Goal: Task Accomplishment & Management: Complete application form

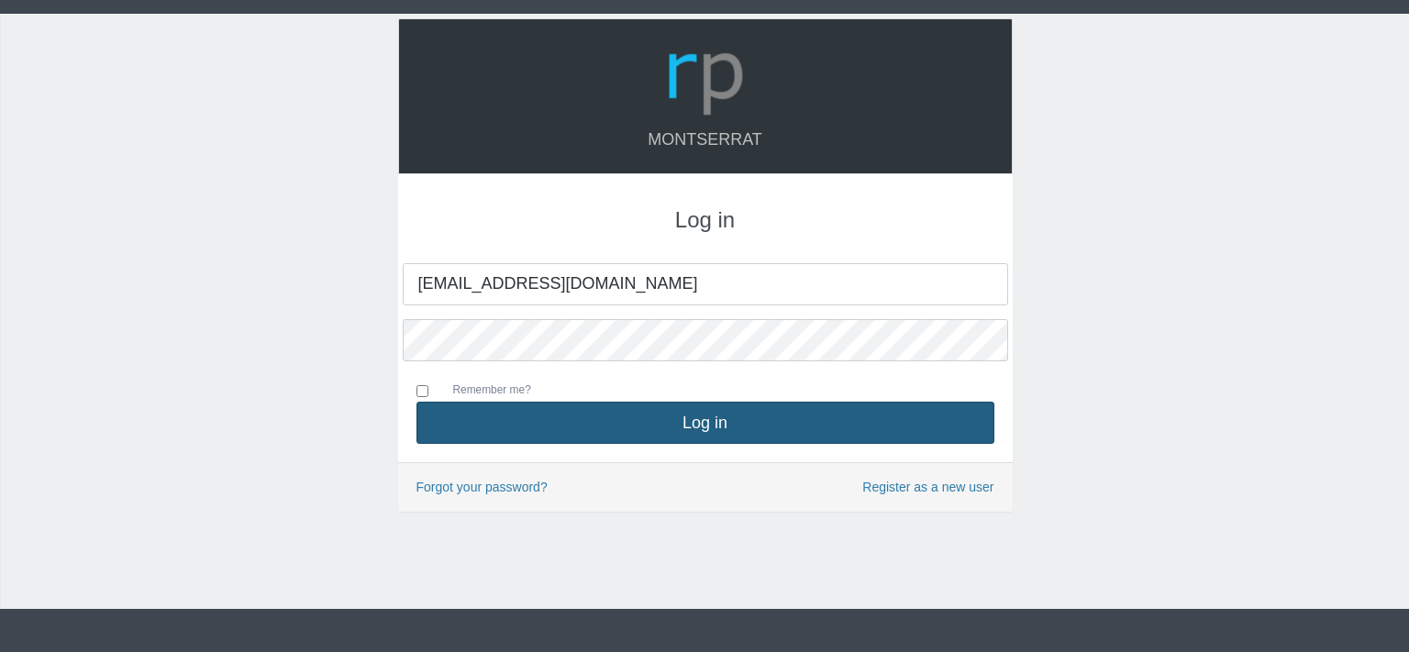
click at [654, 432] on button "Log in" at bounding box center [706, 423] width 578 height 42
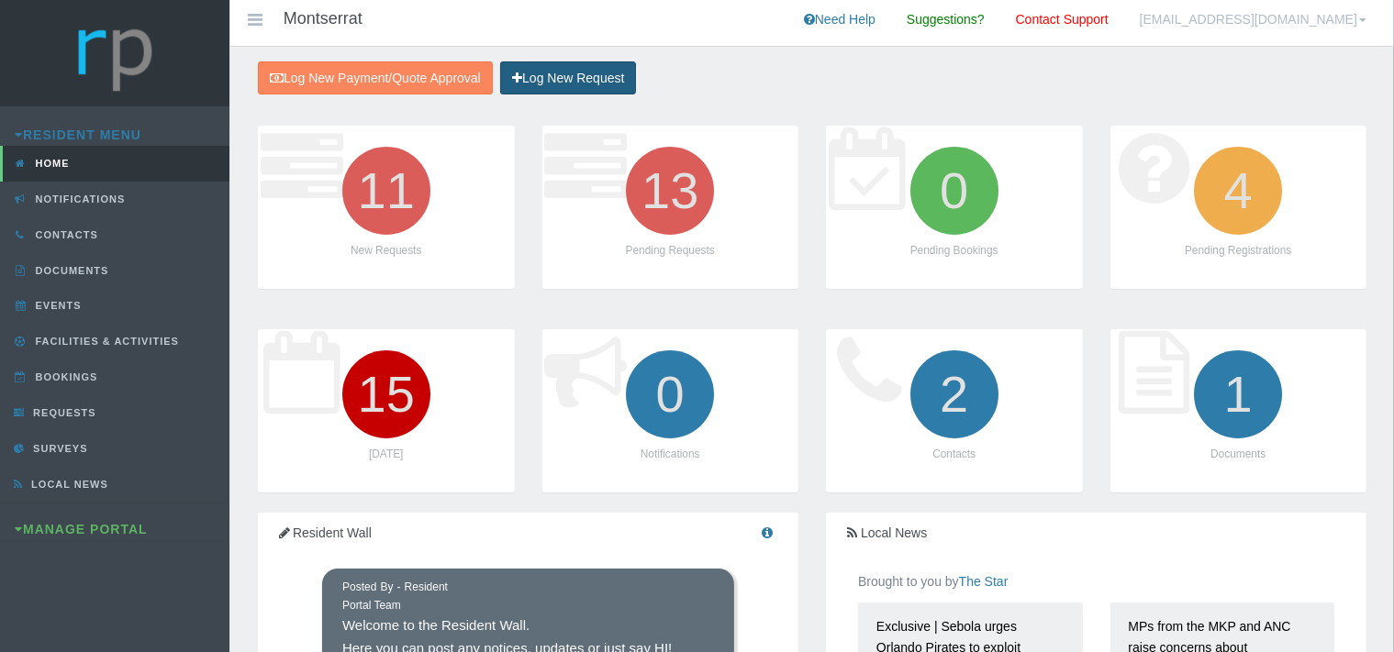
click at [582, 77] on link "Log New Request" at bounding box center [568, 78] width 136 height 34
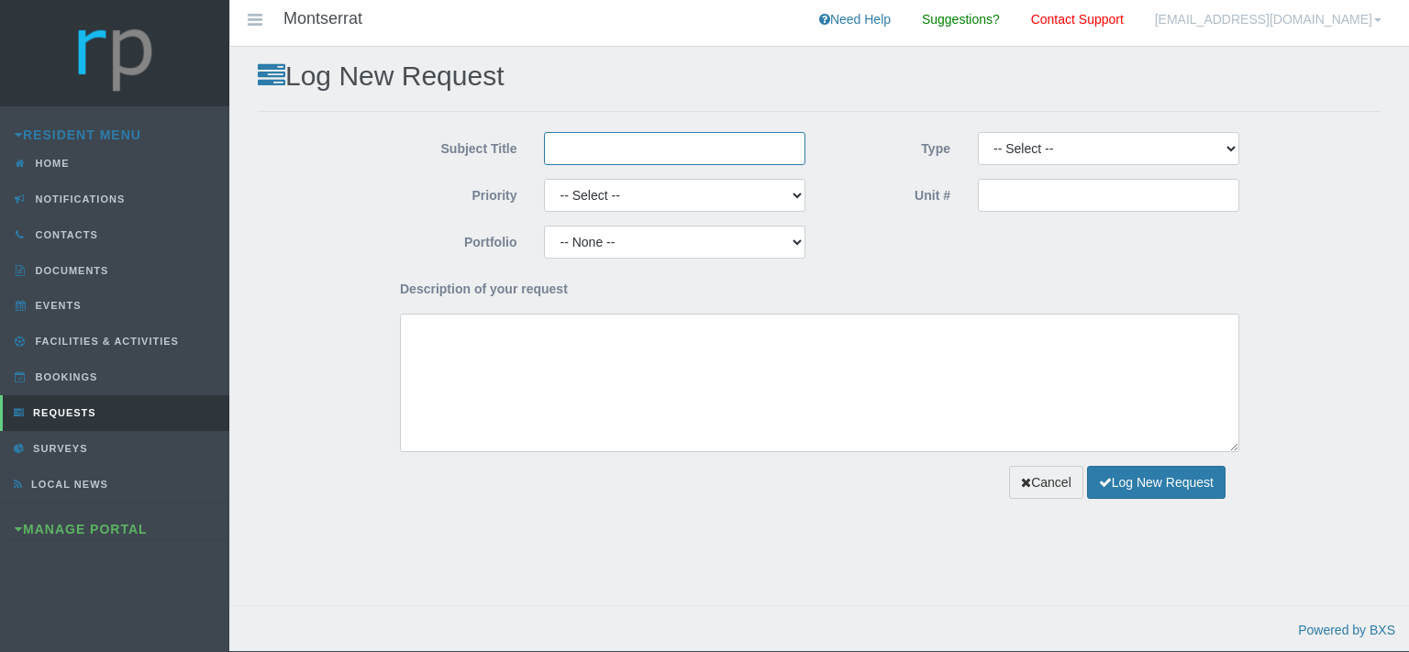
click at [625, 163] on input "Subject Title" at bounding box center [674, 148] width 261 height 33
click at [562, 146] on input "eclipse Fire" at bounding box center [674, 148] width 261 height 33
type input "Eclipse Fire"
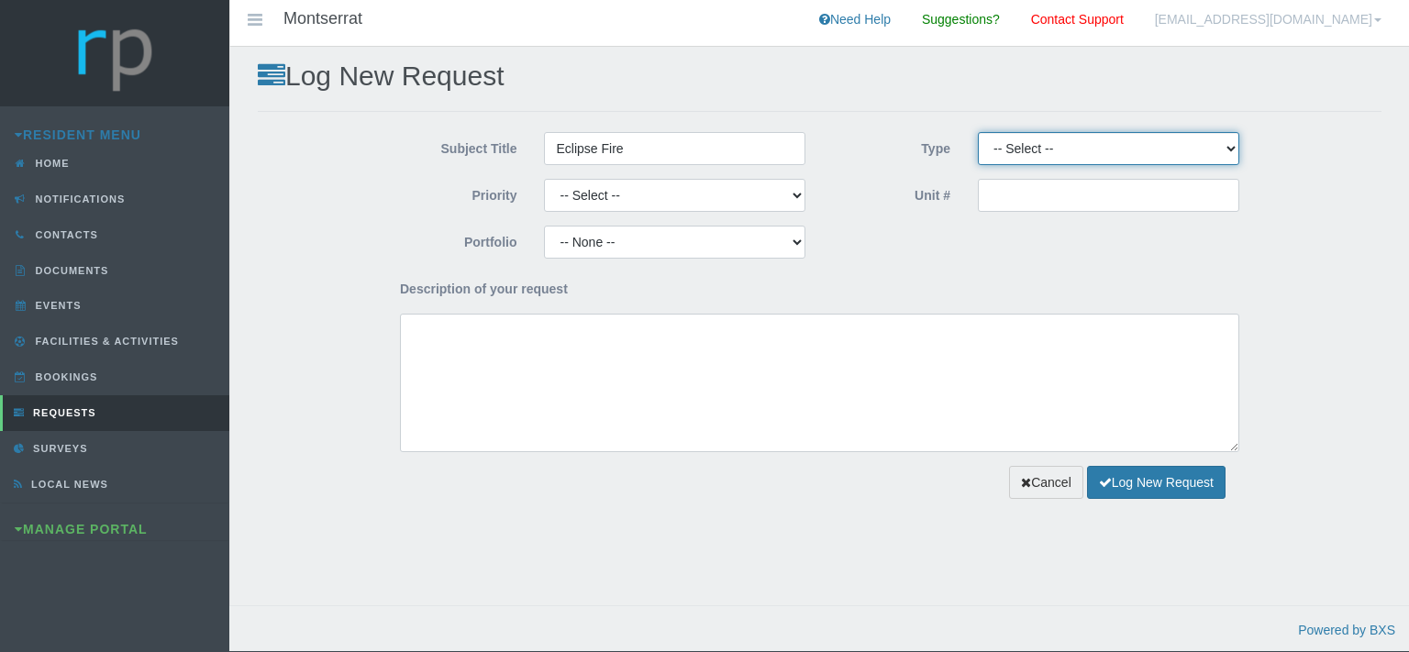
click at [978, 132] on select "-- Select -- Complaint Compliment Enquiry Request for maintenance Other (not li…" at bounding box center [1108, 148] width 261 height 33
select select "QUOTE"
click option "Quote Approval" at bounding box center [0, 0] width 0 height 0
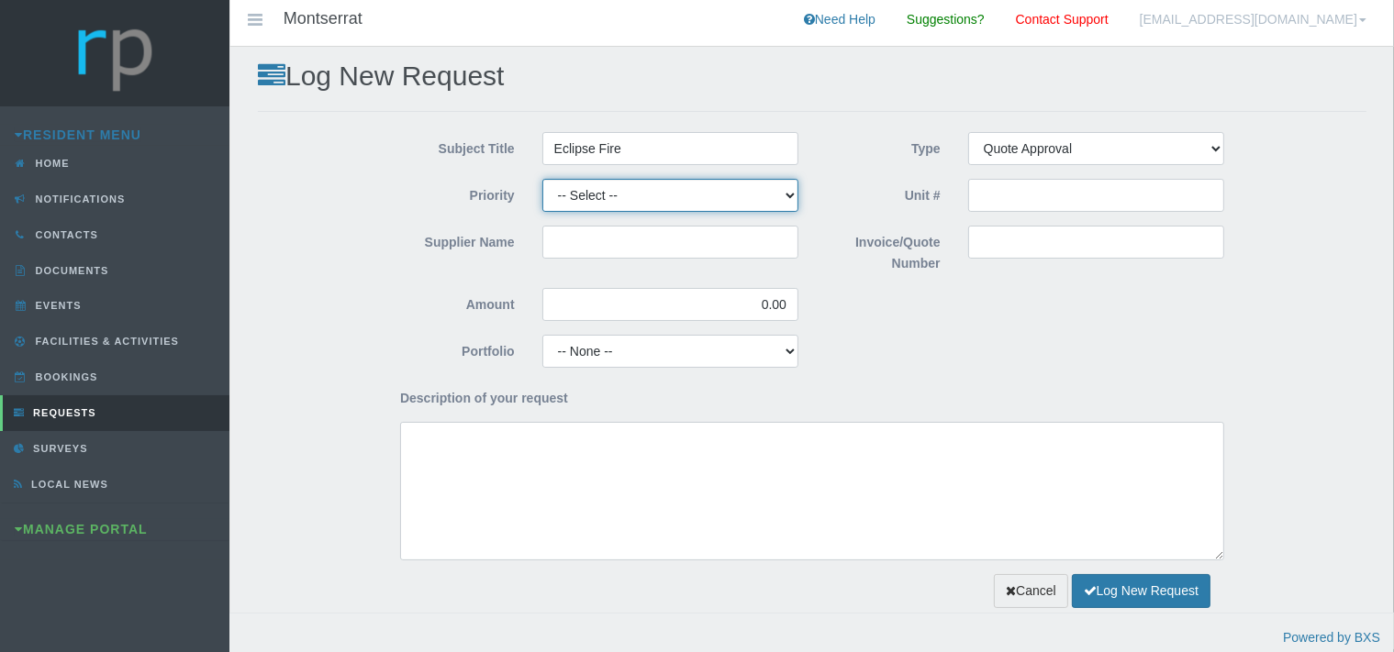
click at [542, 179] on select "-- Select -- High Low Normal" at bounding box center [670, 195] width 256 height 33
select select "MEDIUM"
click option "Normal" at bounding box center [0, 0] width 0 height 0
click at [561, 245] on input "Supplier Name" at bounding box center [670, 242] width 256 height 33
type input "Eclipse Fire"
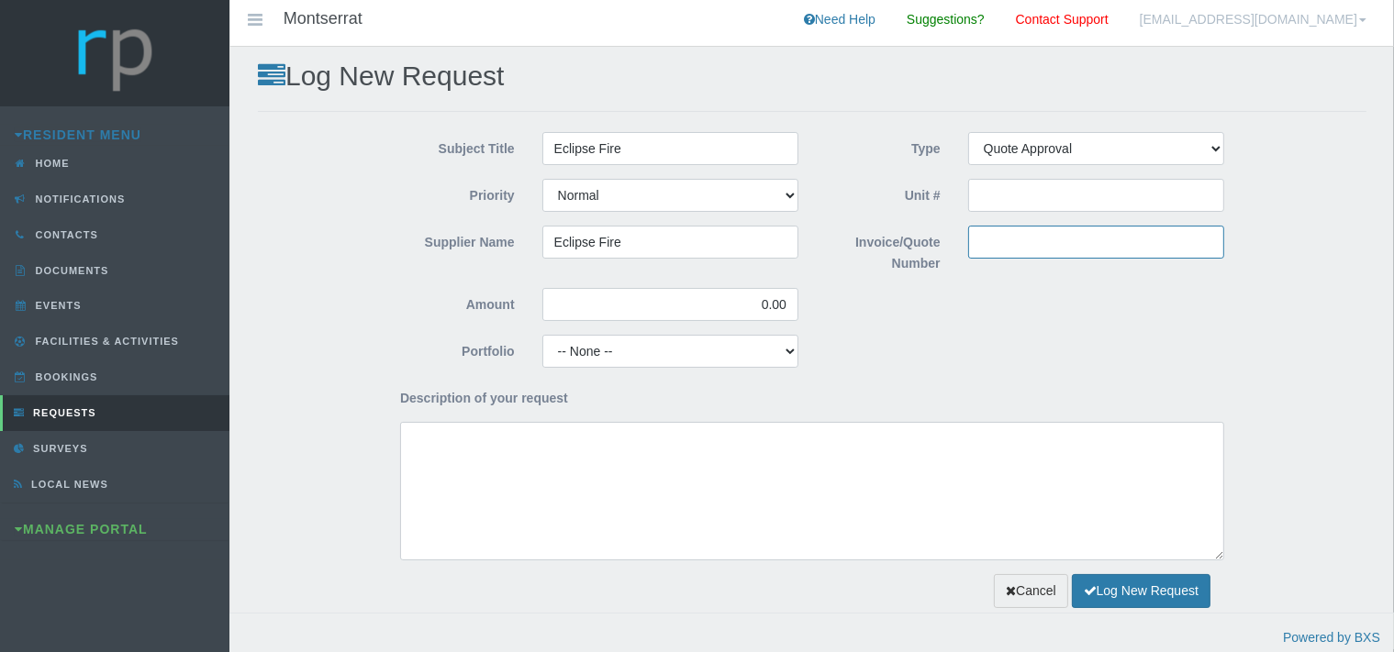
click at [1000, 248] on input "Invoice/Quote Number" at bounding box center [1096, 242] width 256 height 33
click at [1000, 243] on input "Invoice/Quote Number" at bounding box center [1096, 242] width 256 height 33
paste input "QUE23416"
type input "QUE23416"
drag, startPoint x: 794, startPoint y: 306, endPoint x: 723, endPoint y: 303, distance: 70.7
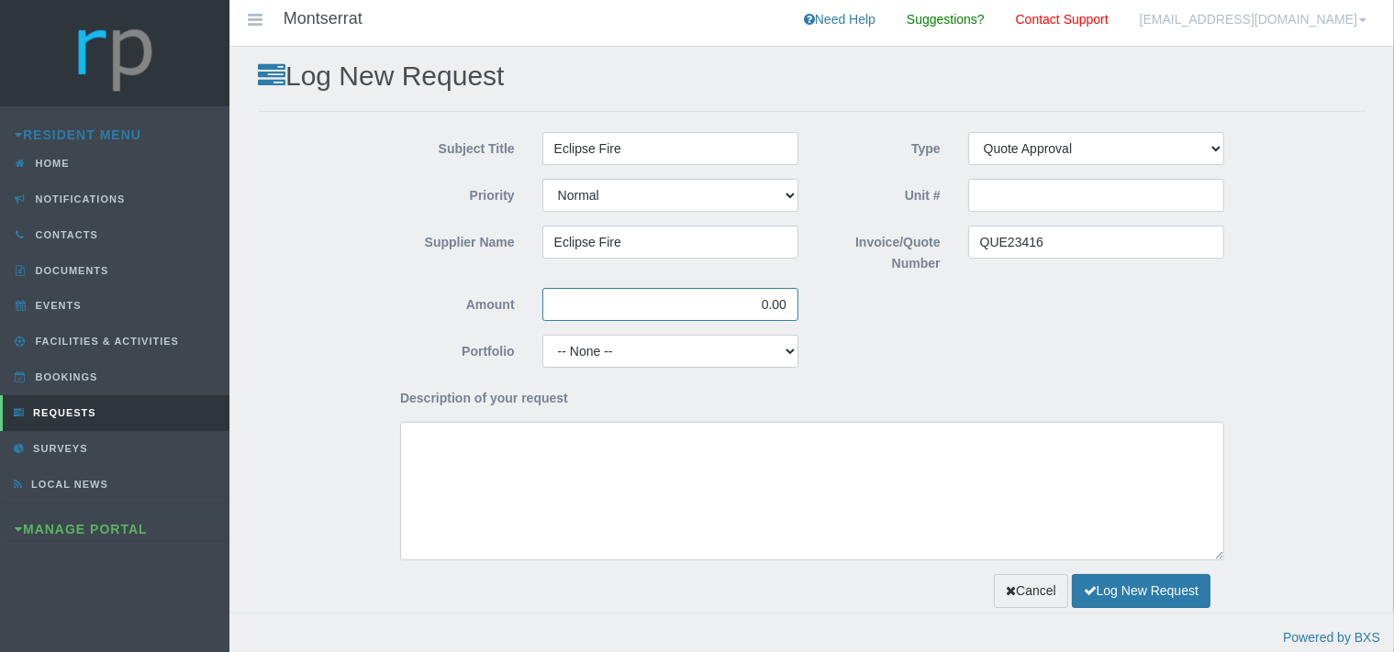
click at [723, 303] on input "0.00" at bounding box center [670, 304] width 256 height 33
type input "4,053.75"
click at [542, 335] on select "-- None -- Aesthetics Chairperson Communication Compliance / Rules and Regulati…" at bounding box center [670, 351] width 256 height 33
select select "MAINT"
click option "Maintenance" at bounding box center [0, 0] width 0 height 0
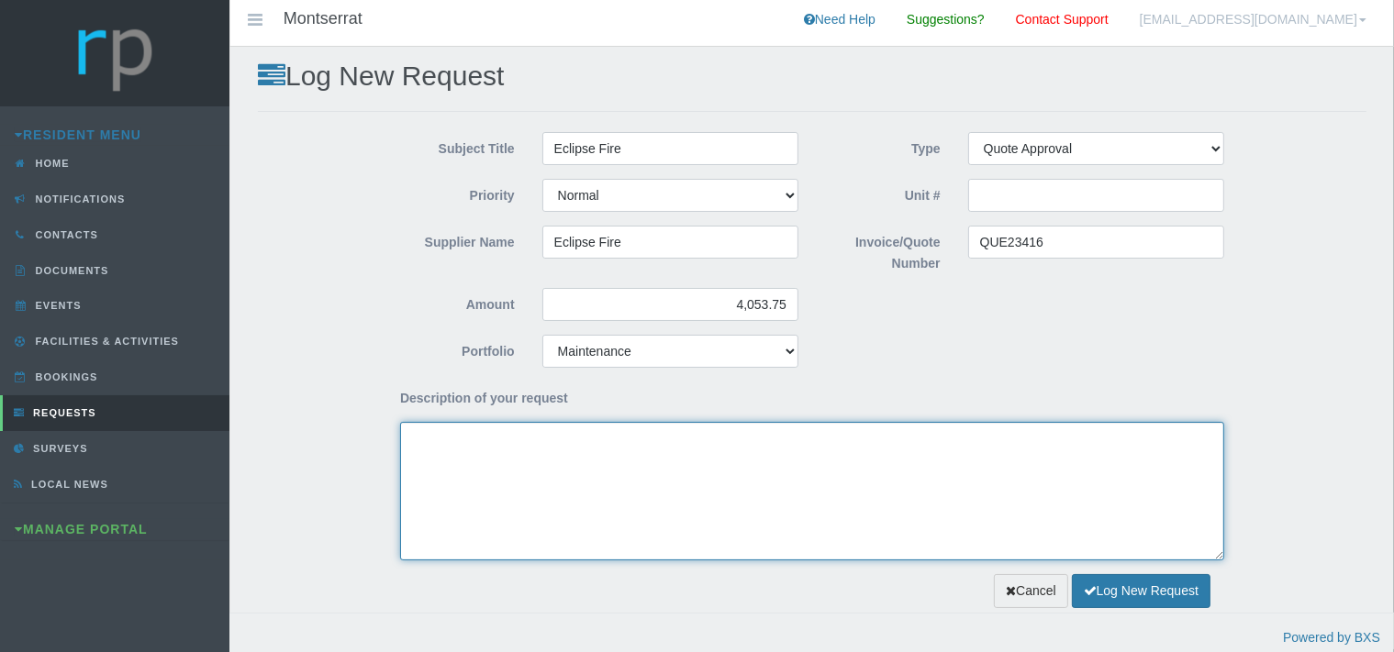
click at [501, 506] on textarea "Description of your request" at bounding box center [812, 491] width 824 height 139
type textarea "G"
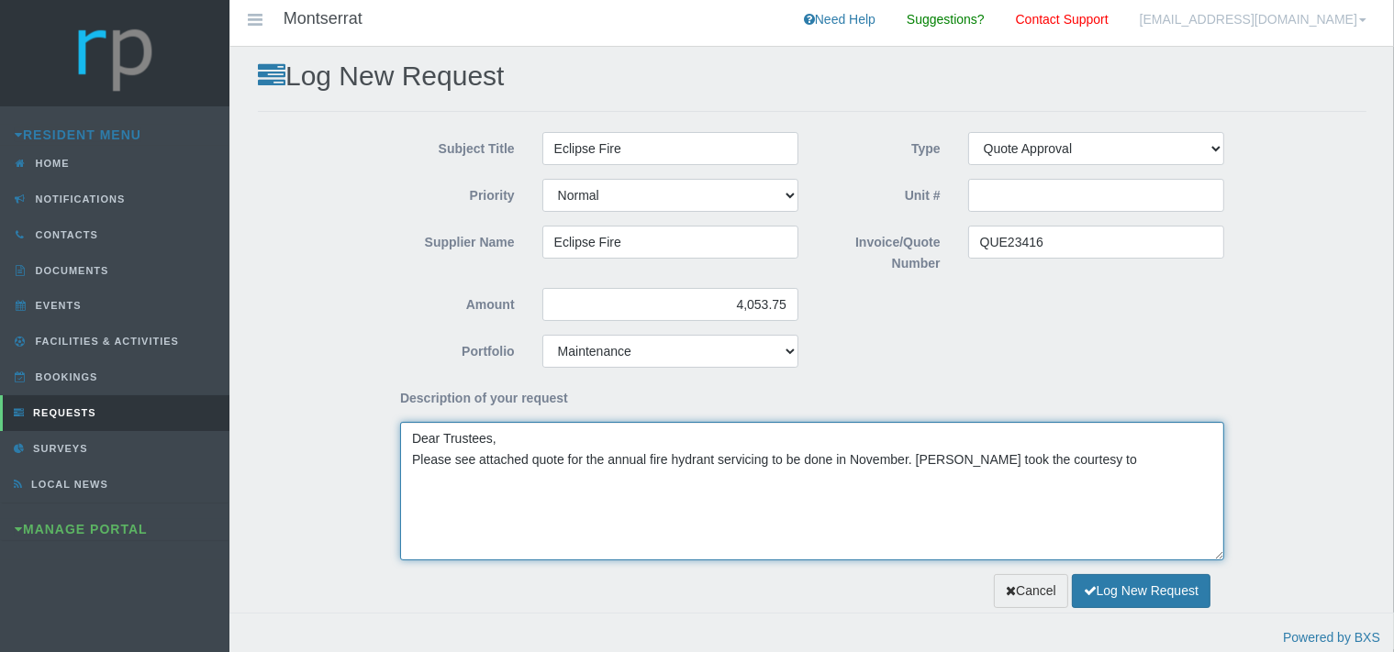
click at [1101, 451] on textarea "Dear Trustees, Please see attached quote for the annual fire hydrant servicing …" at bounding box center [812, 491] width 824 height 139
click at [512, 482] on textarea "Dear Trustees, Please see attached quote for the annual fire hydrant servicing …" at bounding box center [812, 491] width 824 height 139
click at [473, 505] on textarea "Dear Trustees, Please see attached quote for the annual fire hydrant servicing …" at bounding box center [812, 491] width 824 height 139
click at [574, 483] on textarea "Dear Trustees, Please see attached quote for the annual fire hydrant servicing …" at bounding box center [812, 491] width 824 height 139
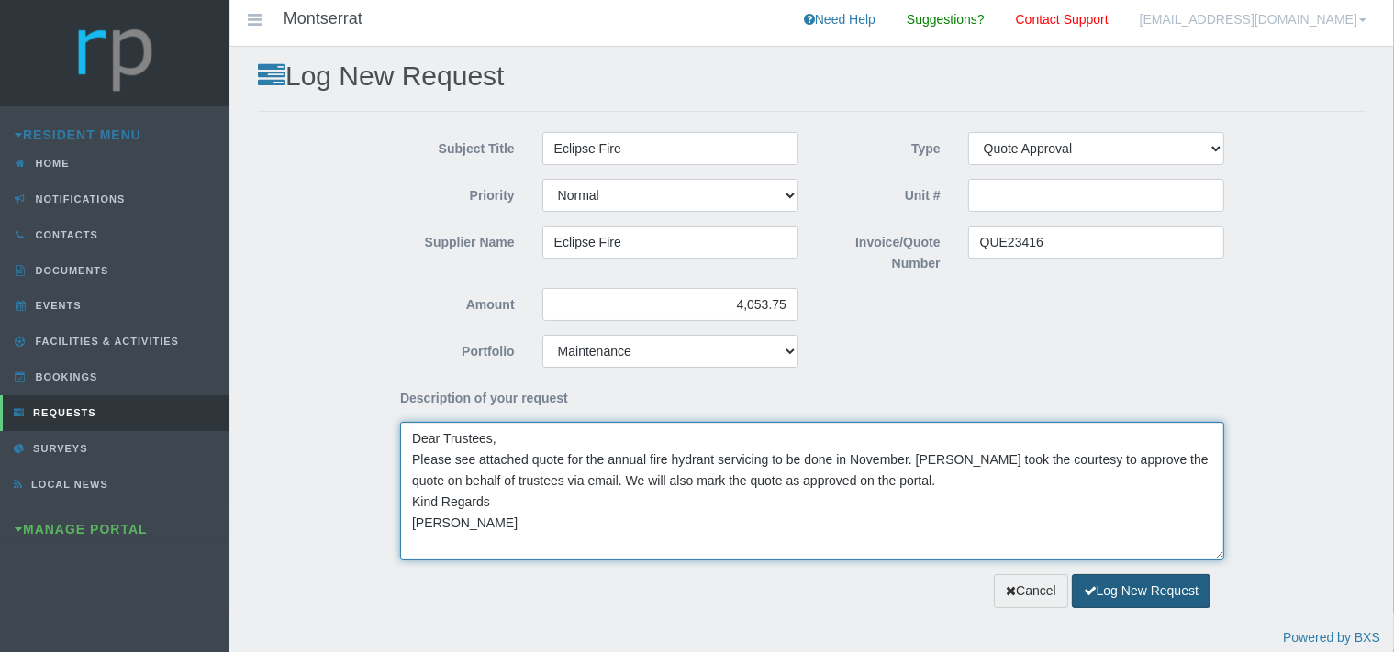
type textarea "Dear Trustees, Please see attached quote for the annual fire hydrant servicing …"
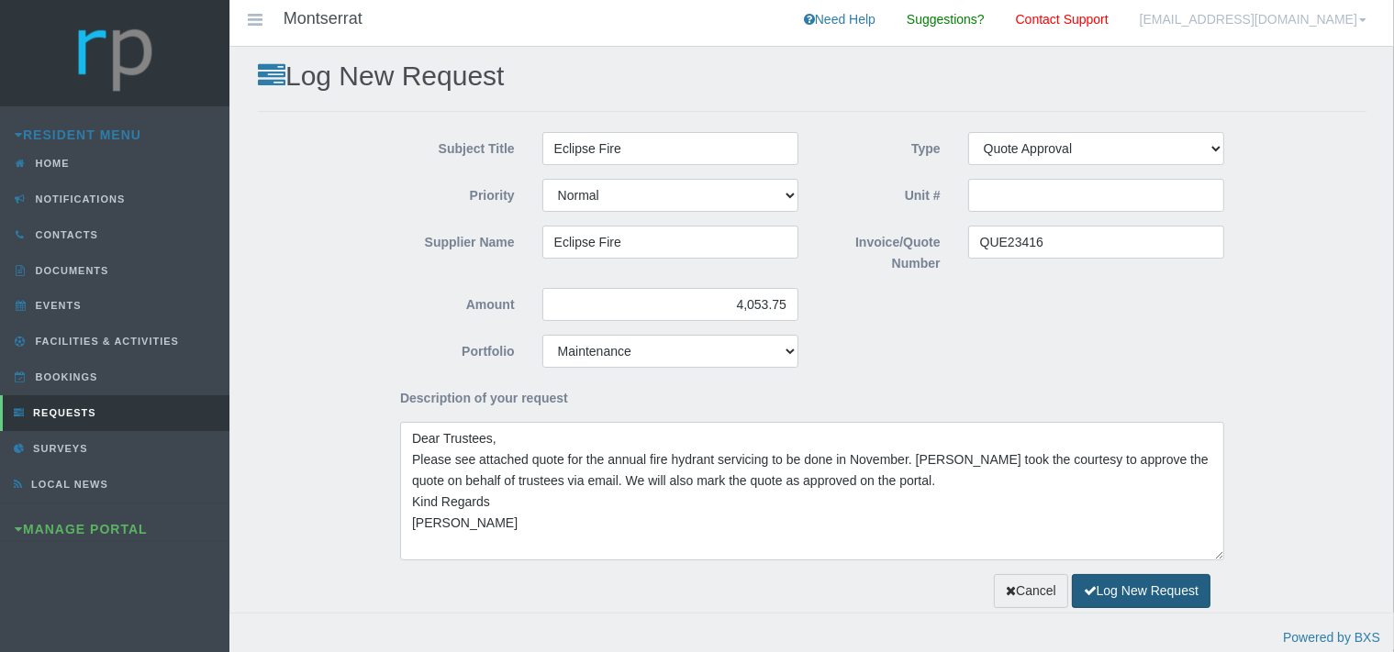
click at [1129, 589] on button "Log New Request" at bounding box center [1141, 591] width 139 height 34
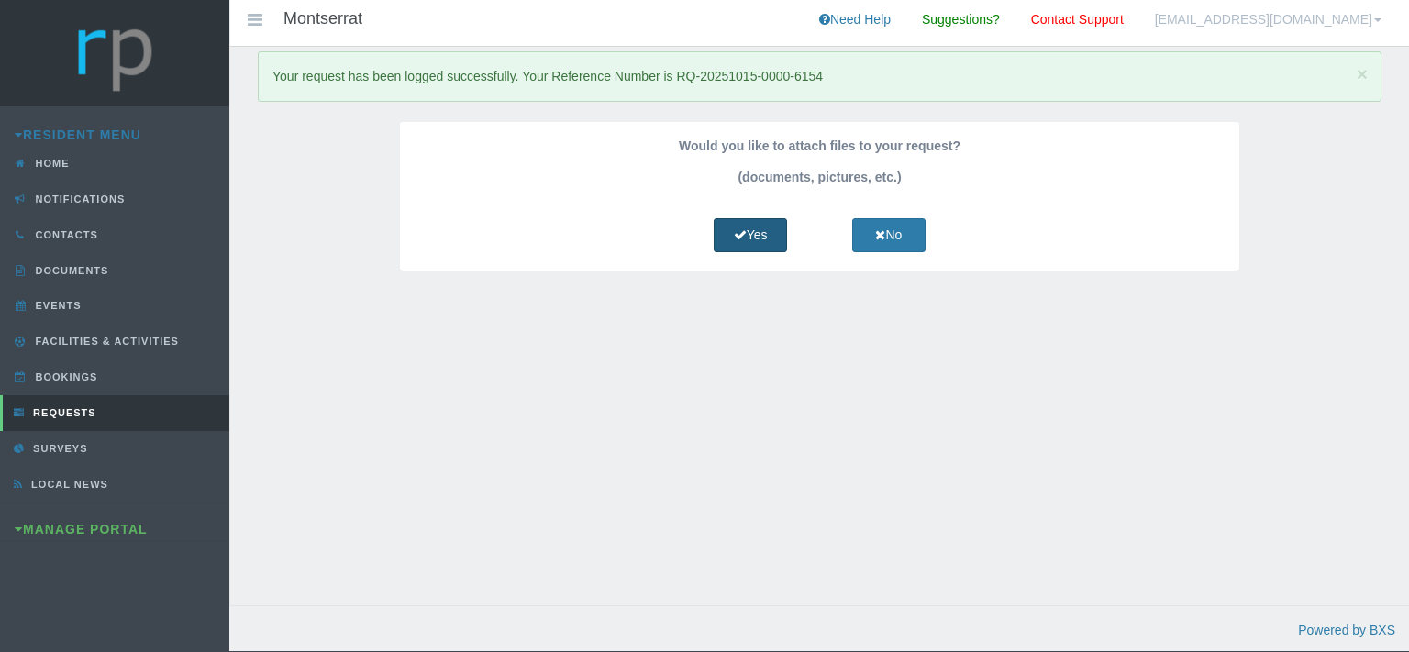
click at [770, 236] on link "Yes" at bounding box center [750, 235] width 73 height 34
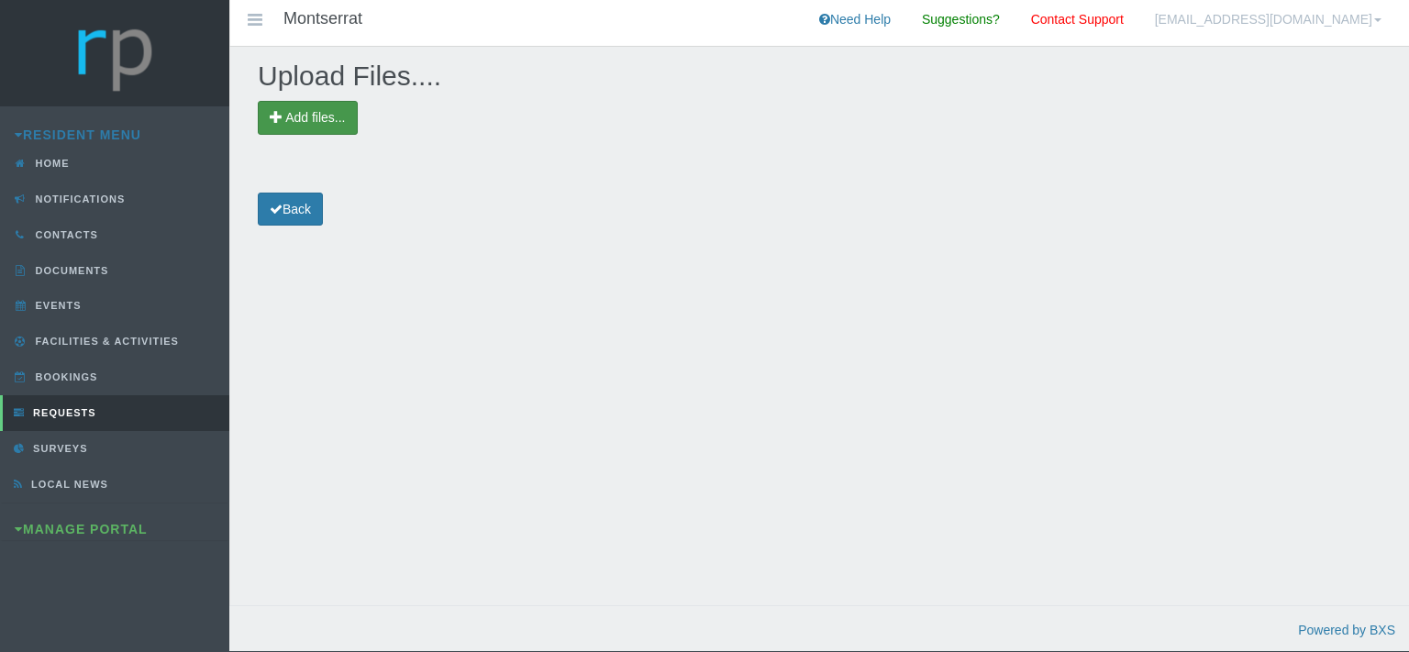
click at [327, 112] on span "Add files..." at bounding box center [315, 117] width 60 height 15
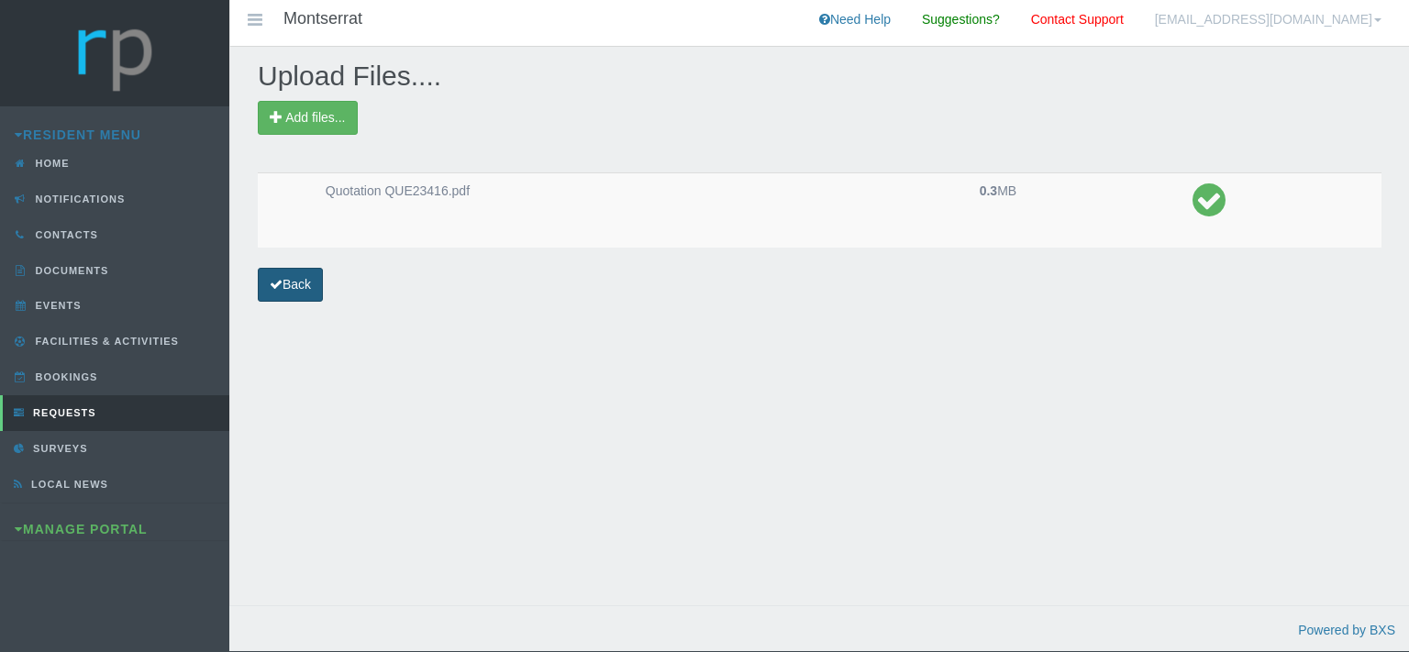
click at [292, 284] on link "Back" at bounding box center [290, 285] width 65 height 34
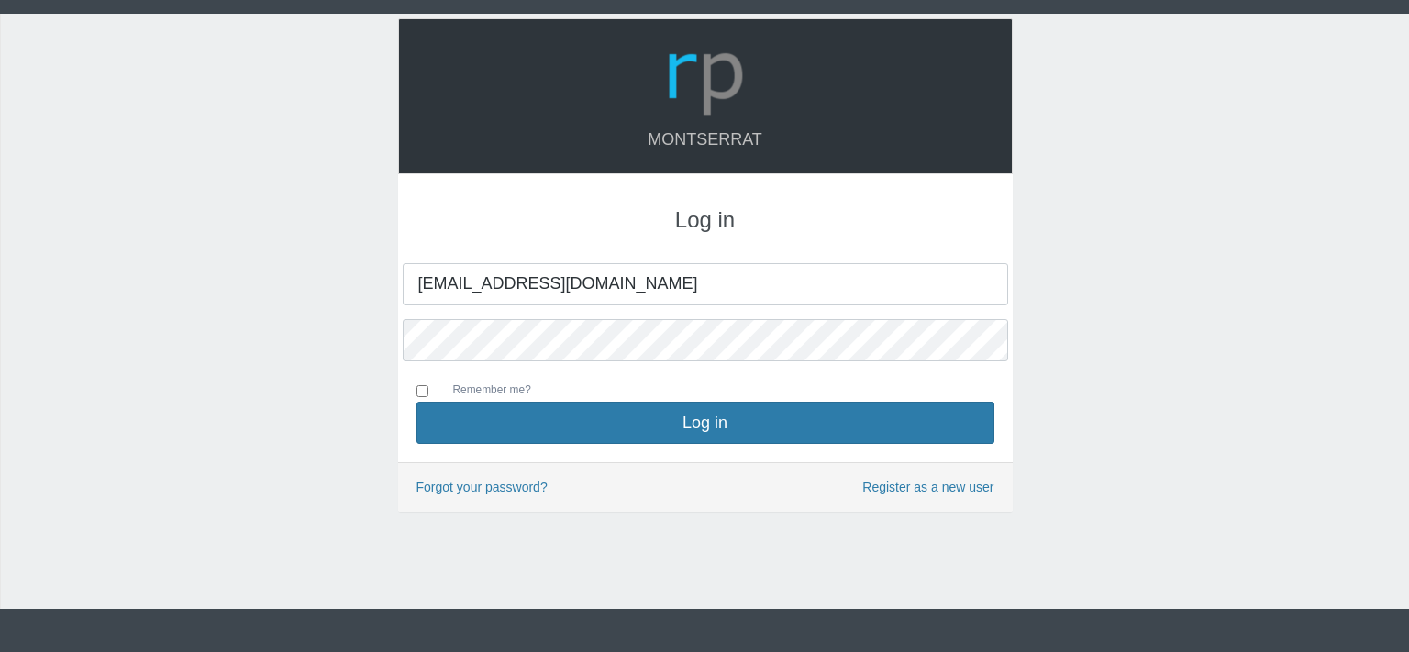
type input "[EMAIL_ADDRESS][DOMAIN_NAME]"
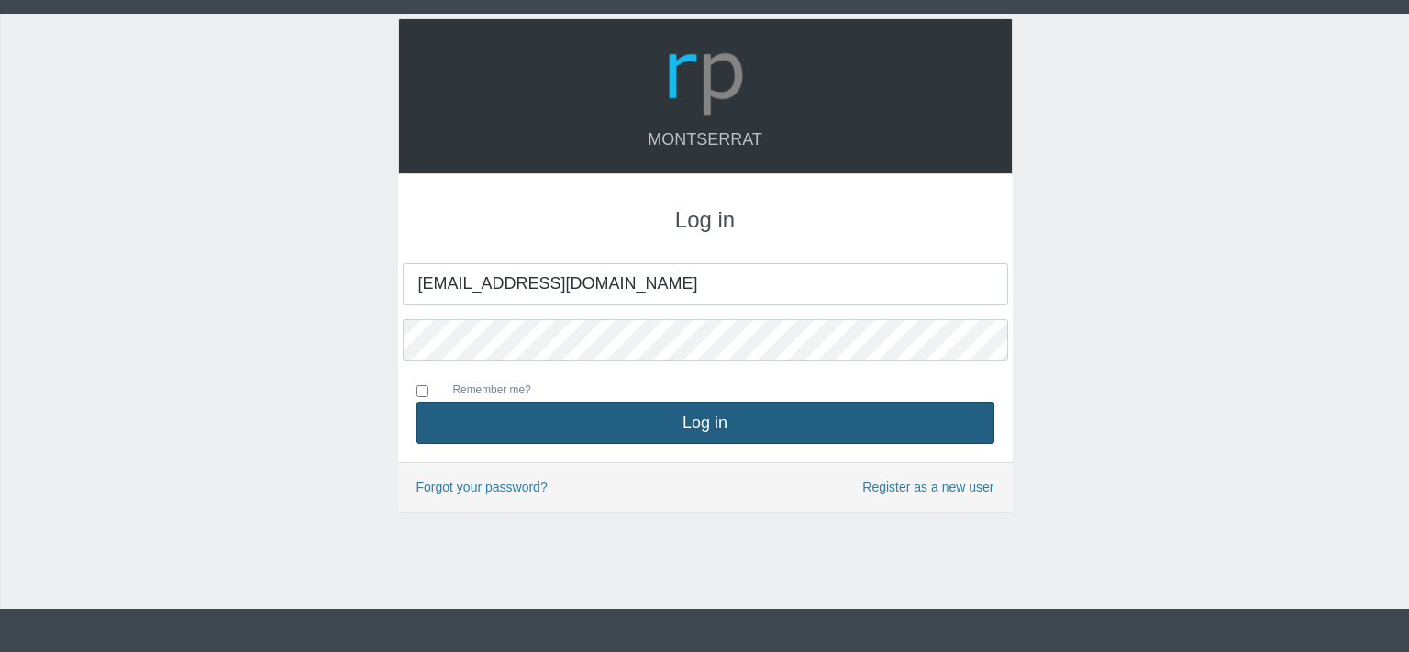
type input "[EMAIL_ADDRESS][DOMAIN_NAME]"
click at [703, 417] on button "Log in" at bounding box center [706, 423] width 578 height 42
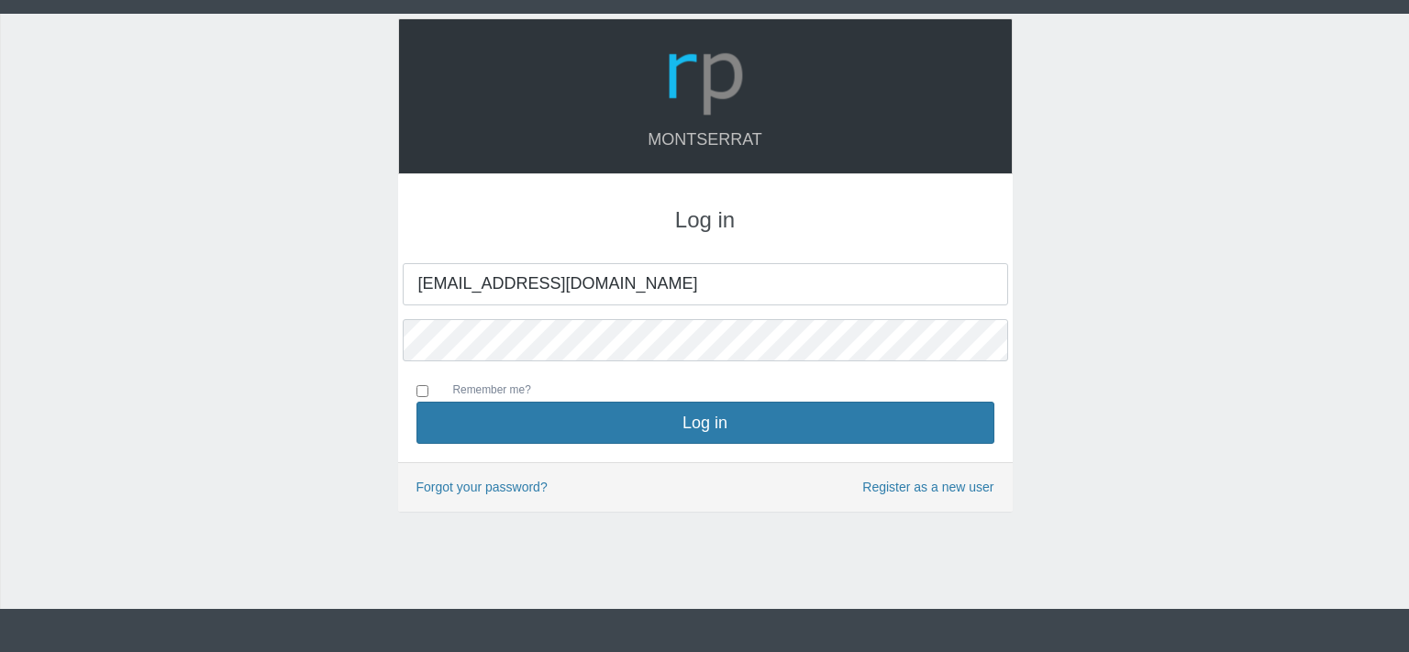
type input "[EMAIL_ADDRESS][DOMAIN_NAME]"
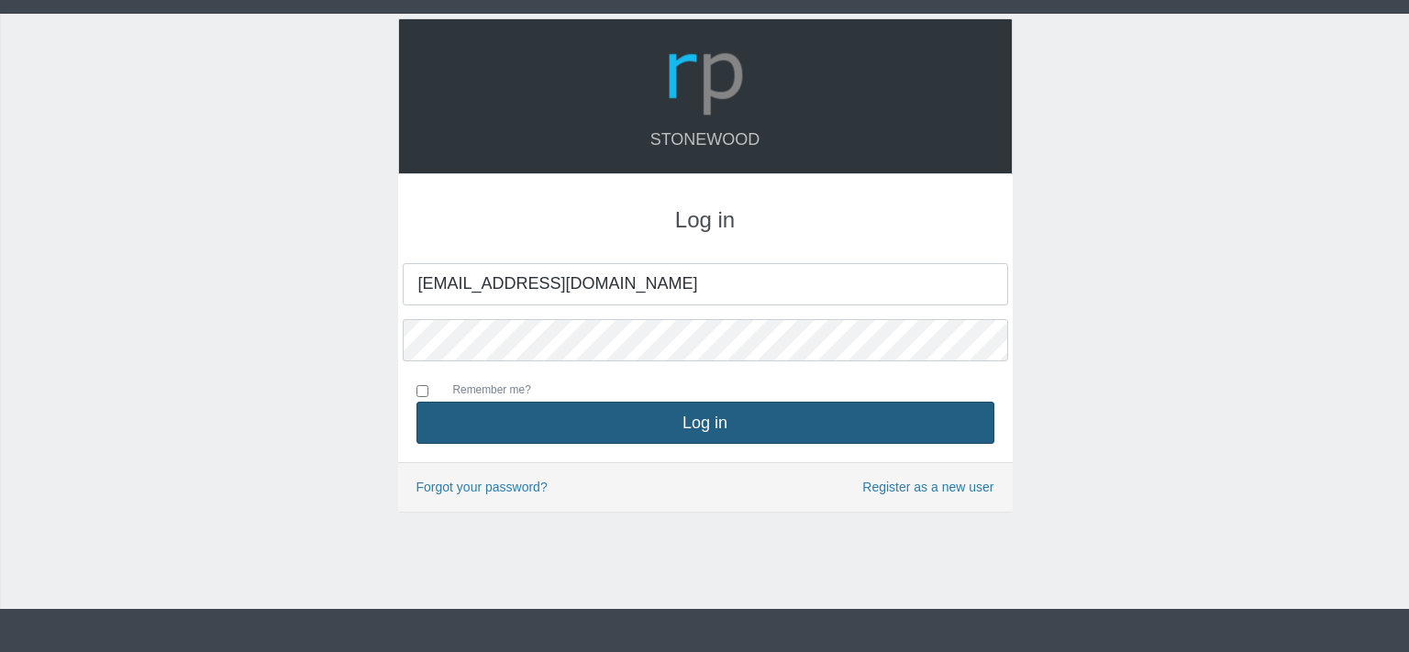
type input "[EMAIL_ADDRESS][DOMAIN_NAME]"
click at [724, 424] on button "Log in" at bounding box center [706, 423] width 578 height 42
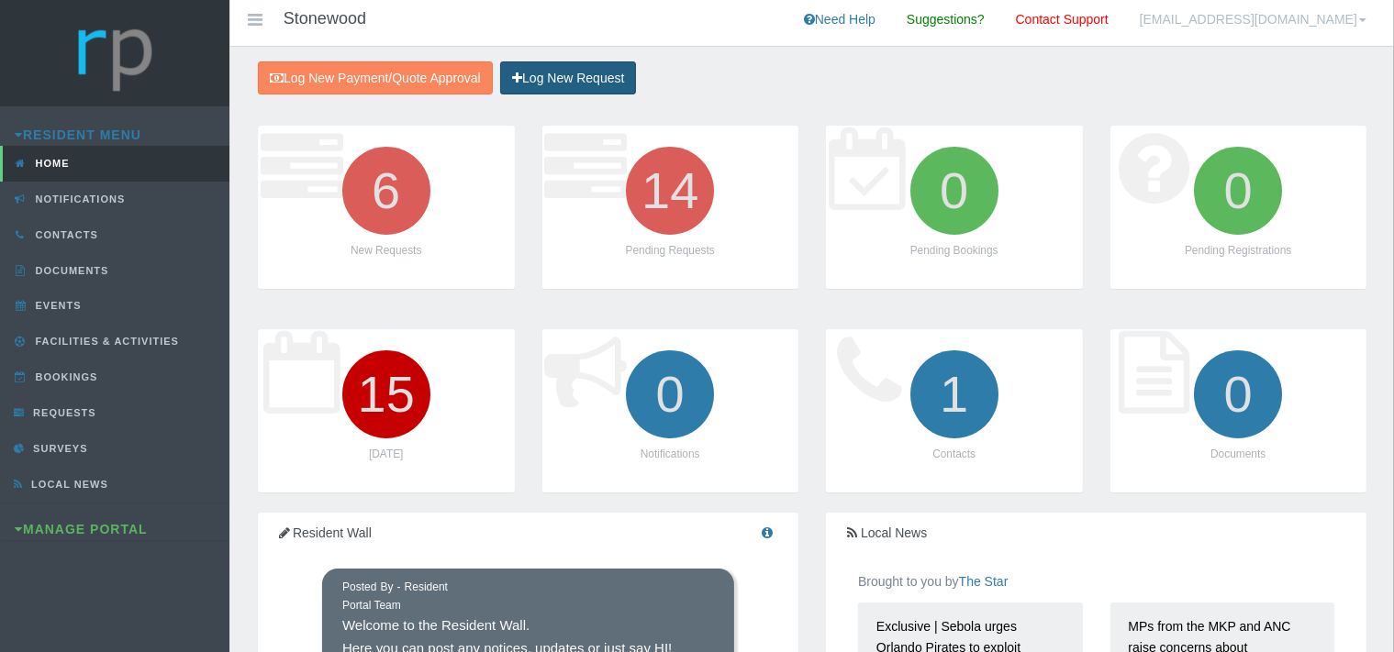
click at [567, 77] on link "Log New Request" at bounding box center [568, 78] width 136 height 34
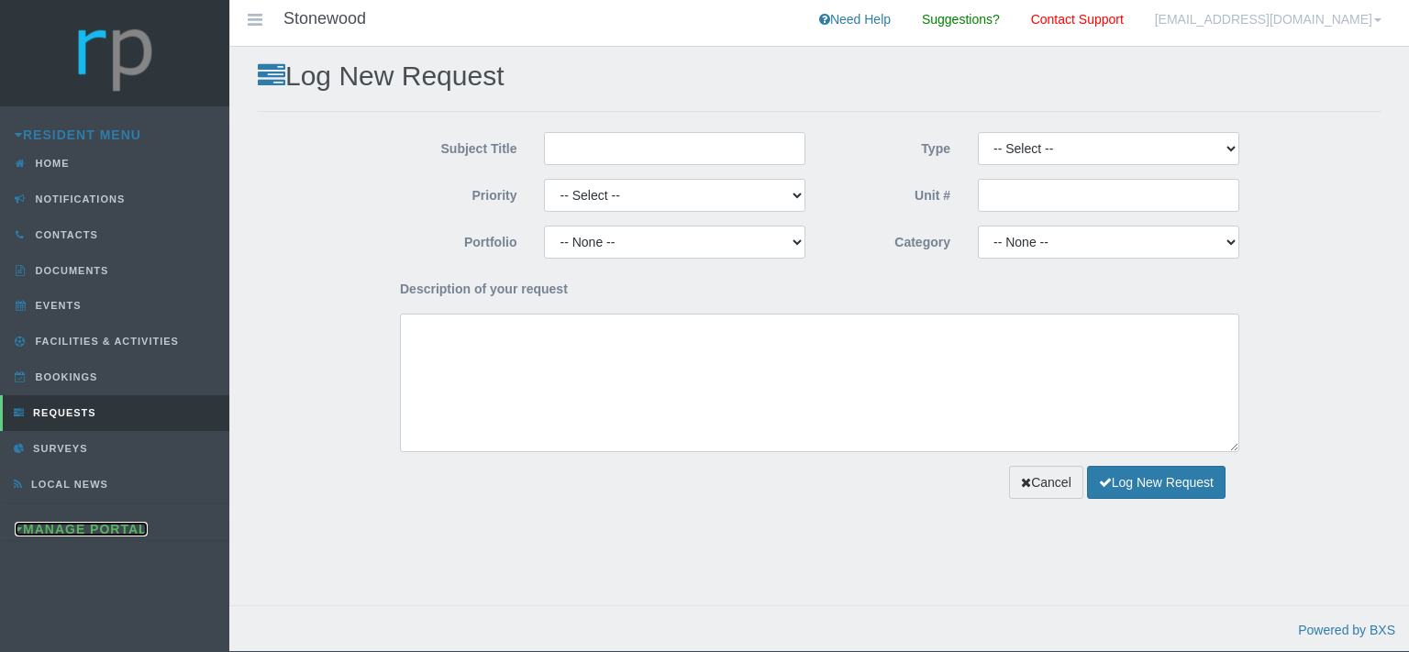
click at [84, 524] on link "Manage Portal" at bounding box center [81, 529] width 133 height 15
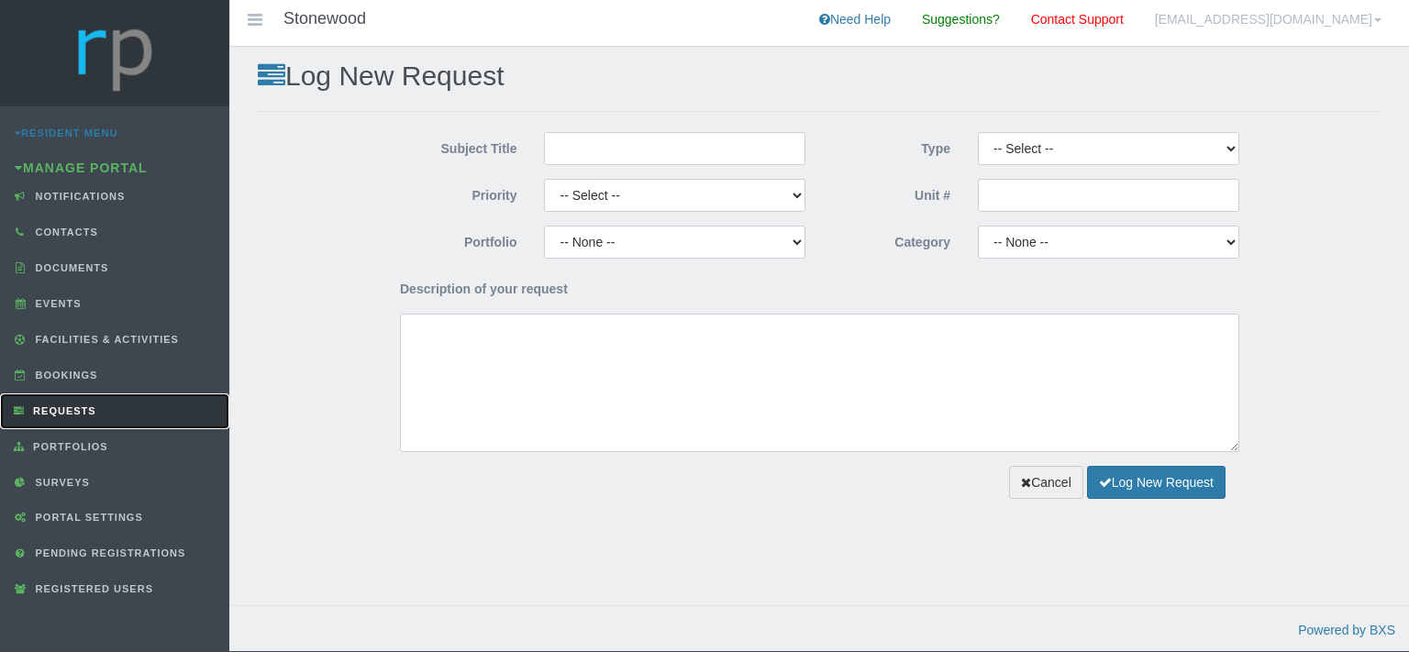
click at [112, 406] on link "Requests" at bounding box center [114, 412] width 229 height 36
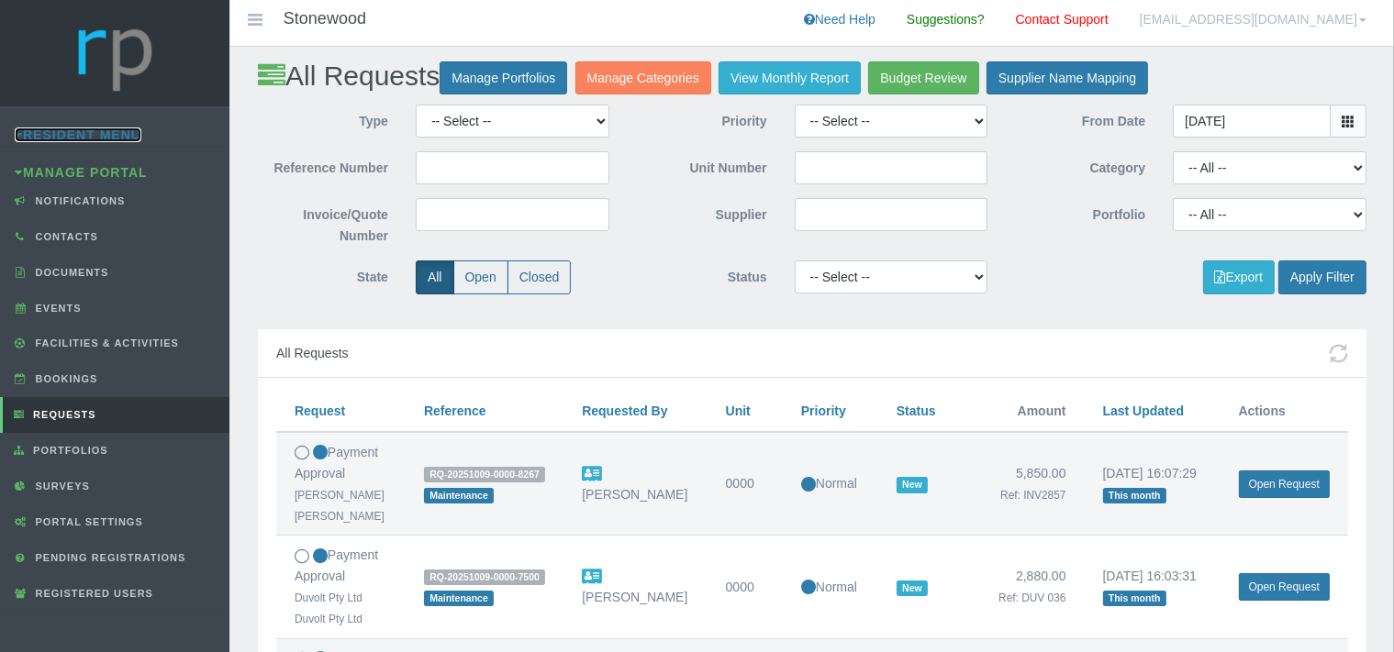
click at [88, 132] on link "Resident Menu" at bounding box center [78, 135] width 127 height 15
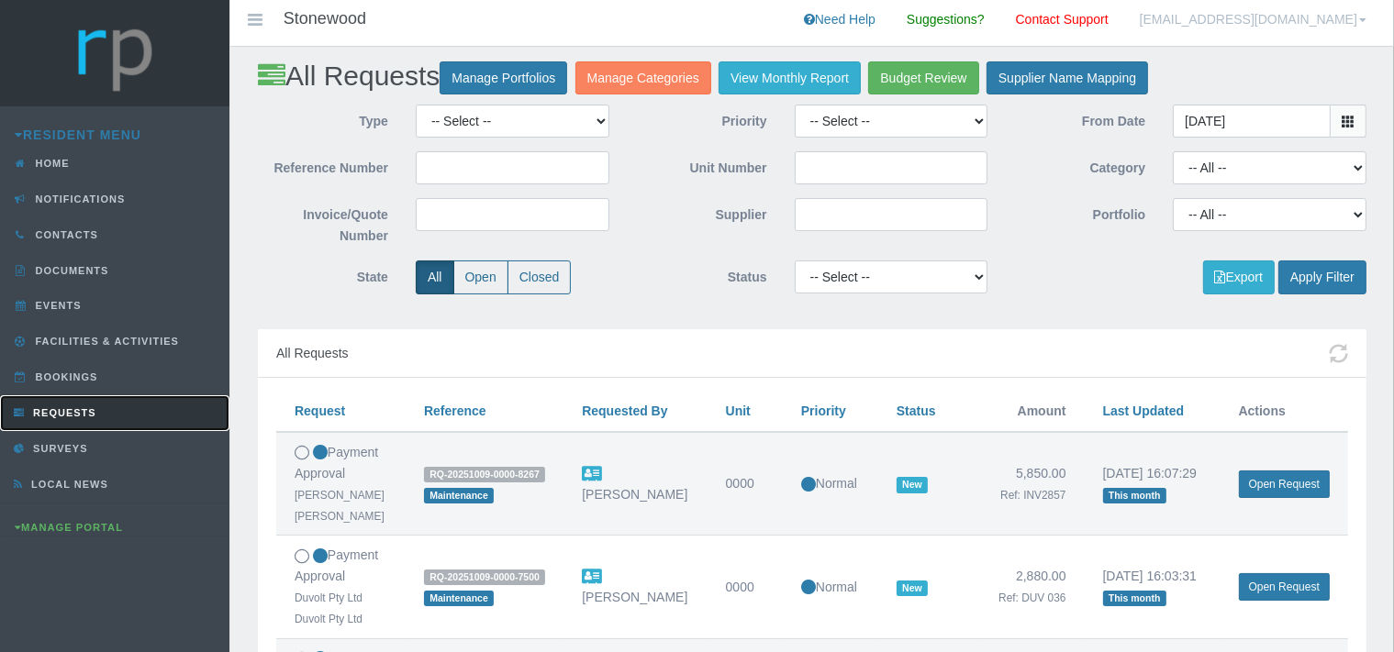
click at [62, 404] on link "Requests" at bounding box center [114, 413] width 229 height 36
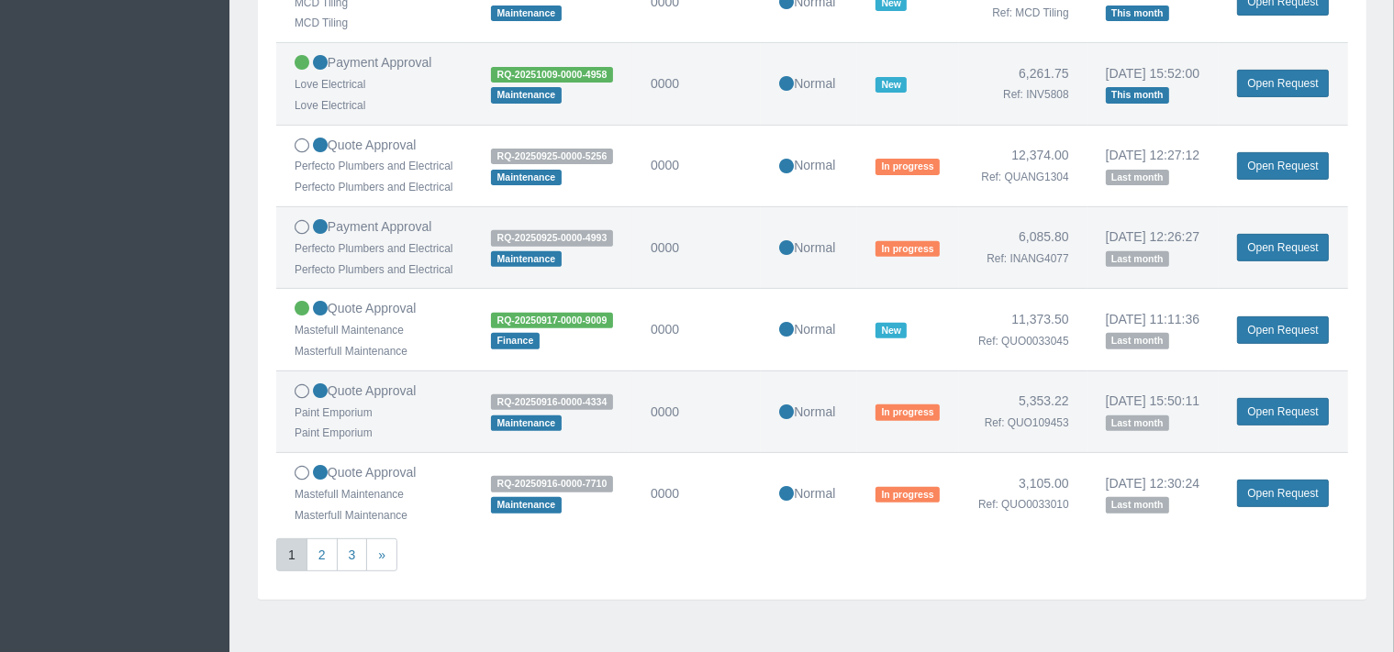
scroll to position [678, 0]
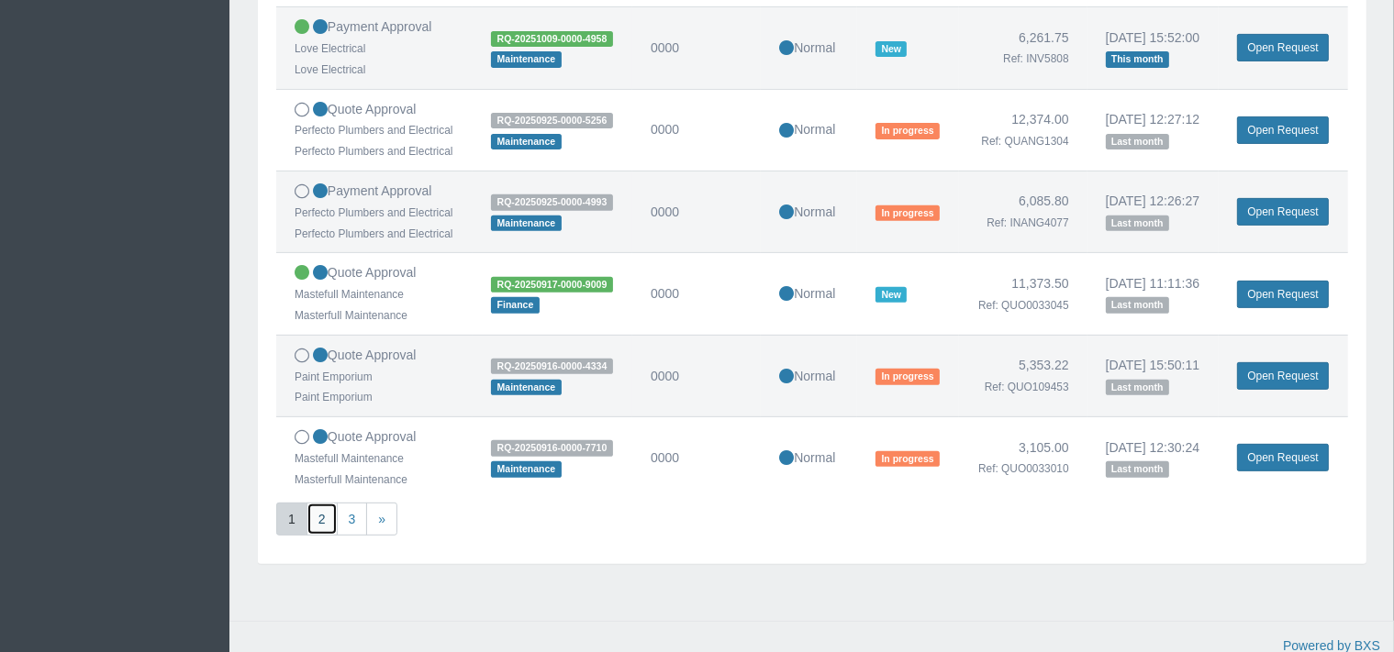
click at [318, 537] on link "2" at bounding box center [321, 520] width 31 height 34
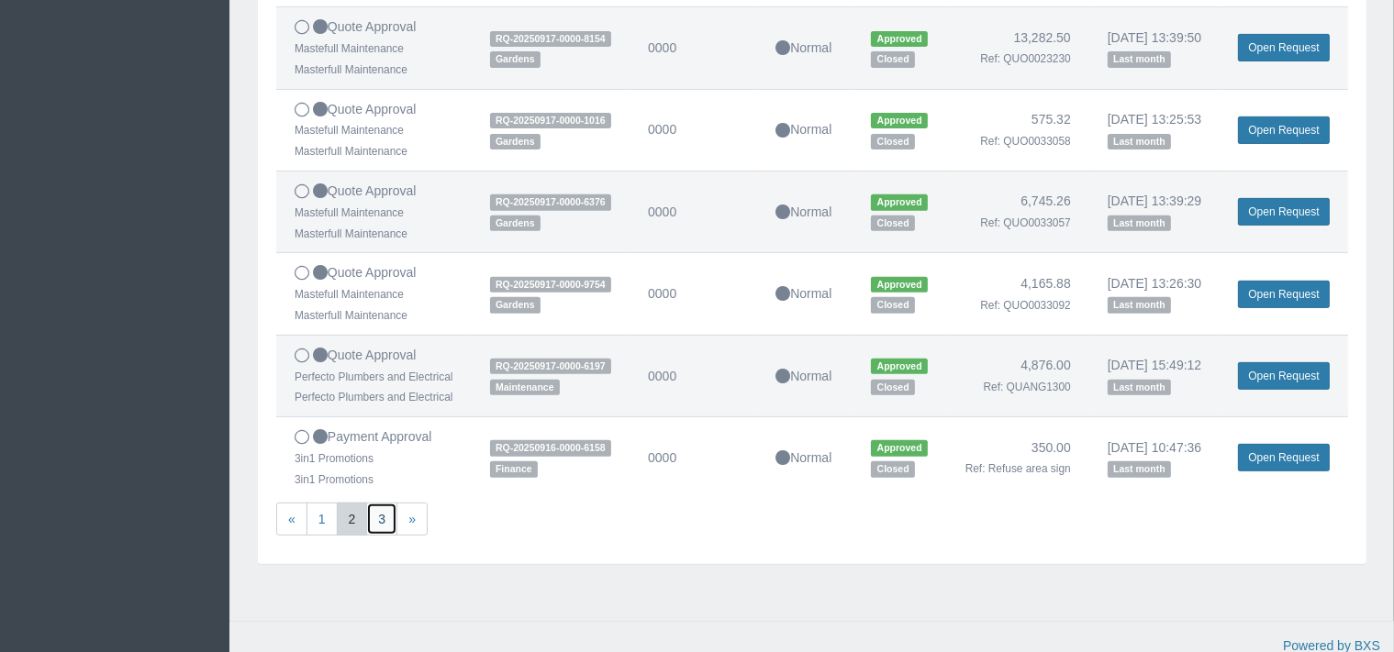
click at [386, 537] on link "3" at bounding box center [381, 520] width 31 height 34
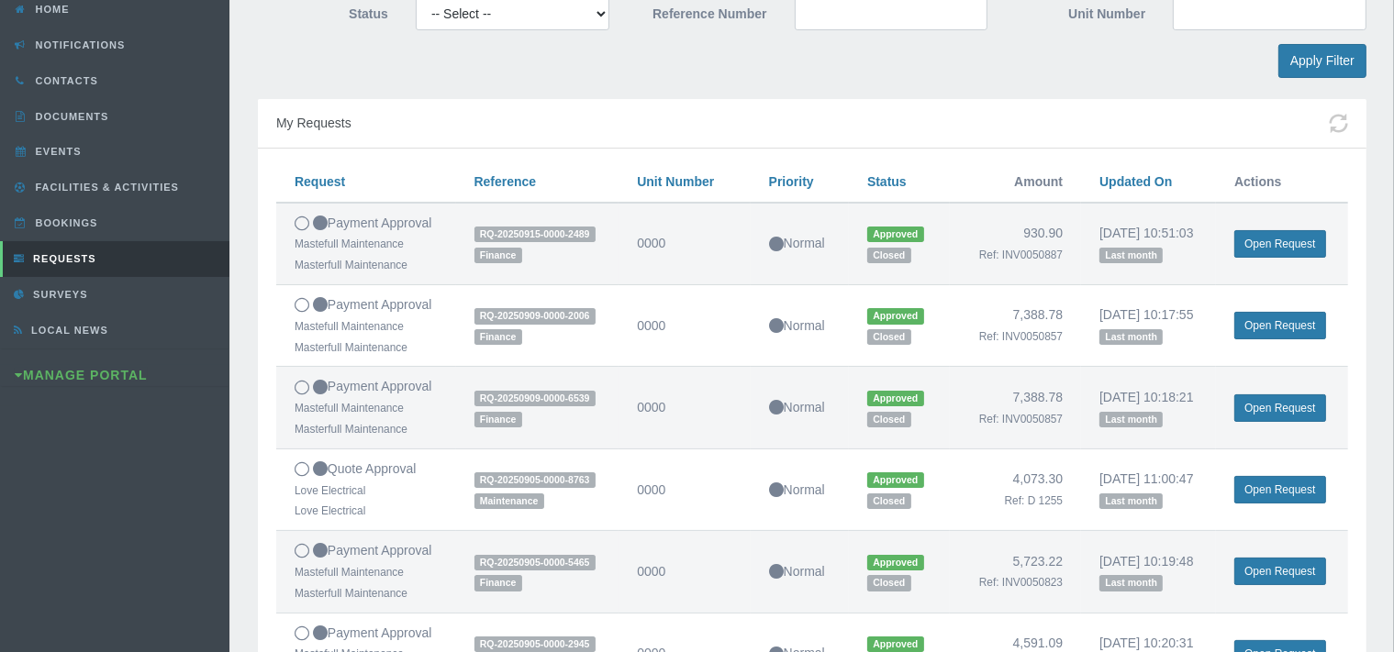
scroll to position [194, 0]
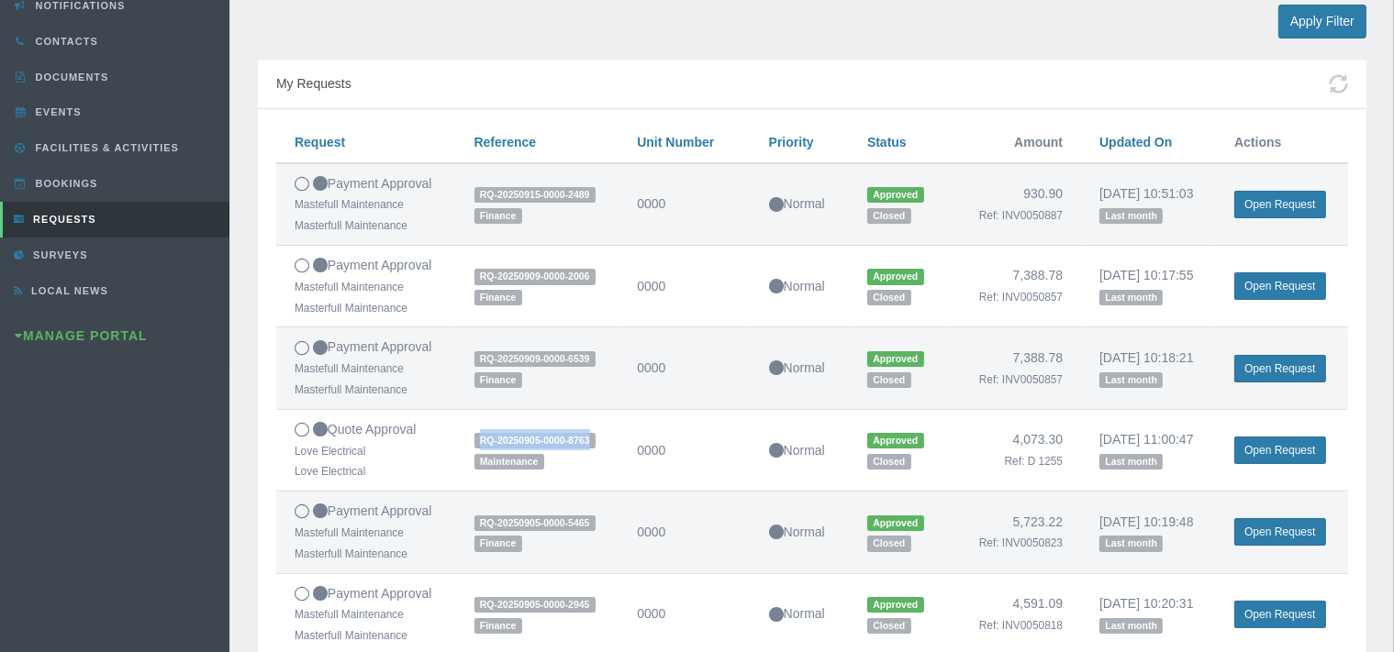
drag, startPoint x: 593, startPoint y: 442, endPoint x: 467, endPoint y: 443, distance: 125.7
click at [468, 443] on td "RQ-20250905-0000-8763 Maintenance" at bounding box center [537, 450] width 163 height 82
copy span "RQ-20250905-0000-8763"
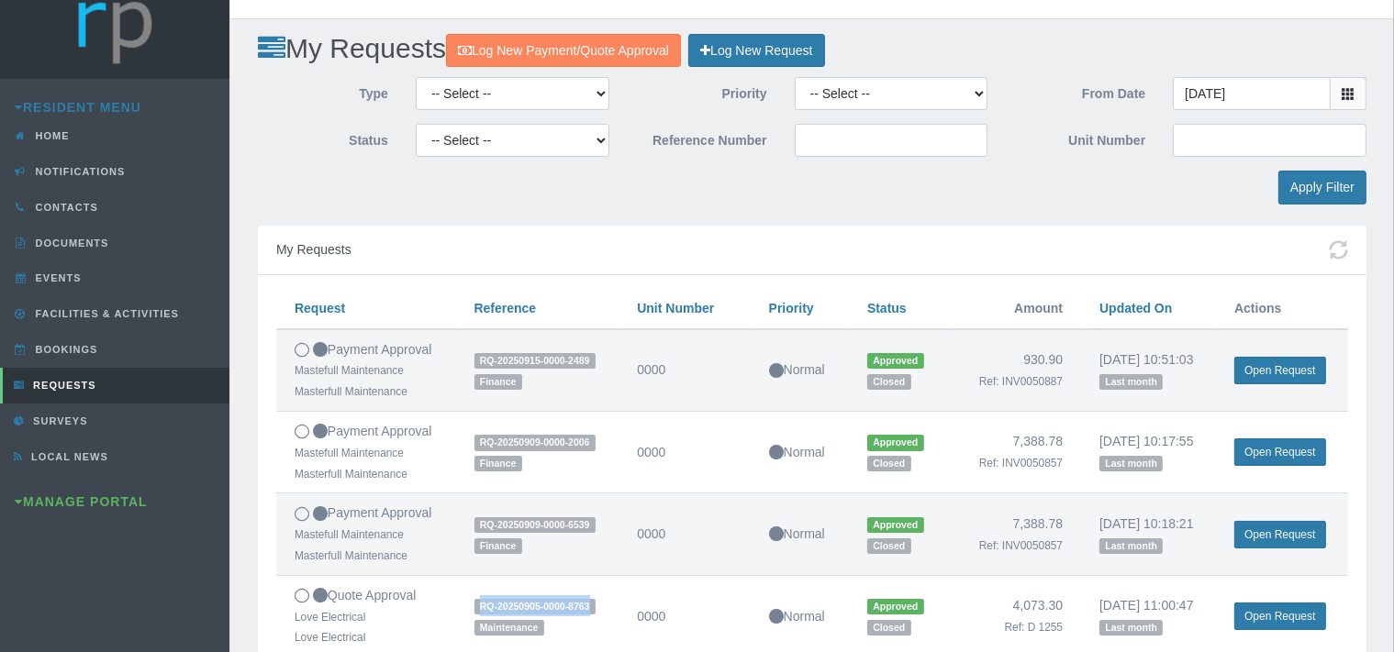
scroll to position [0, 0]
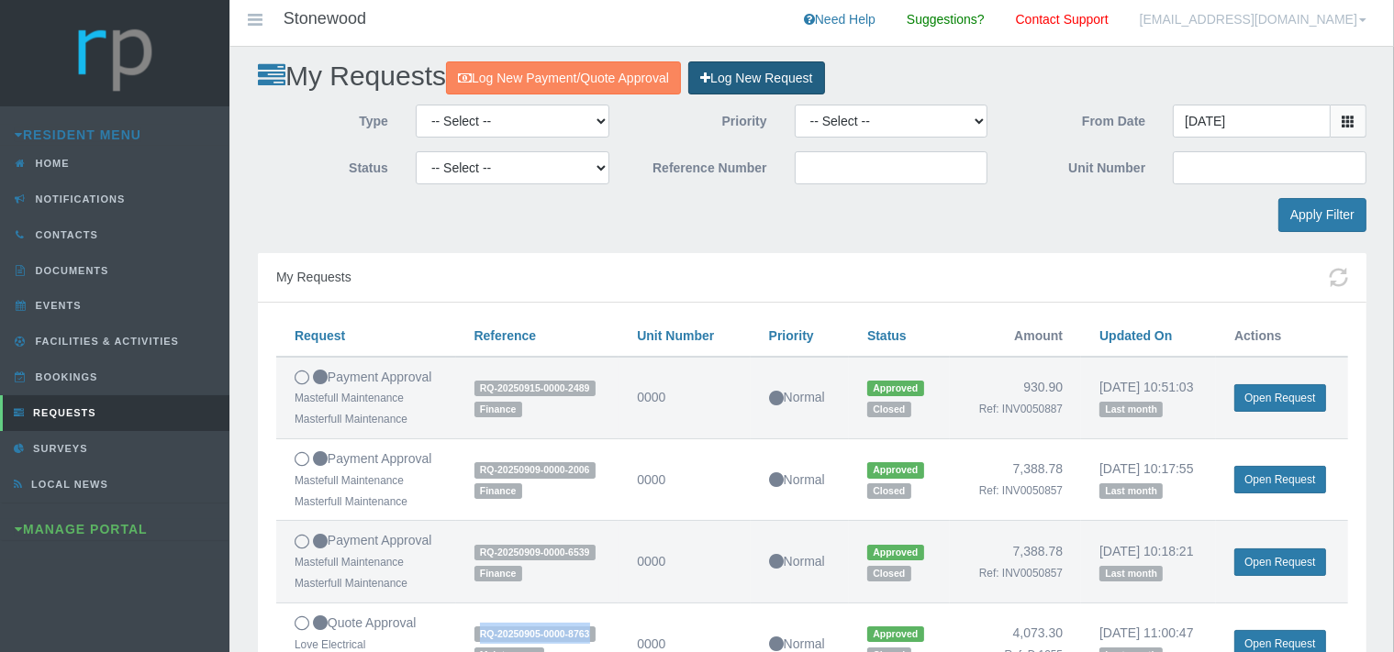
click at [748, 75] on link "Log New Request" at bounding box center [756, 78] width 136 height 34
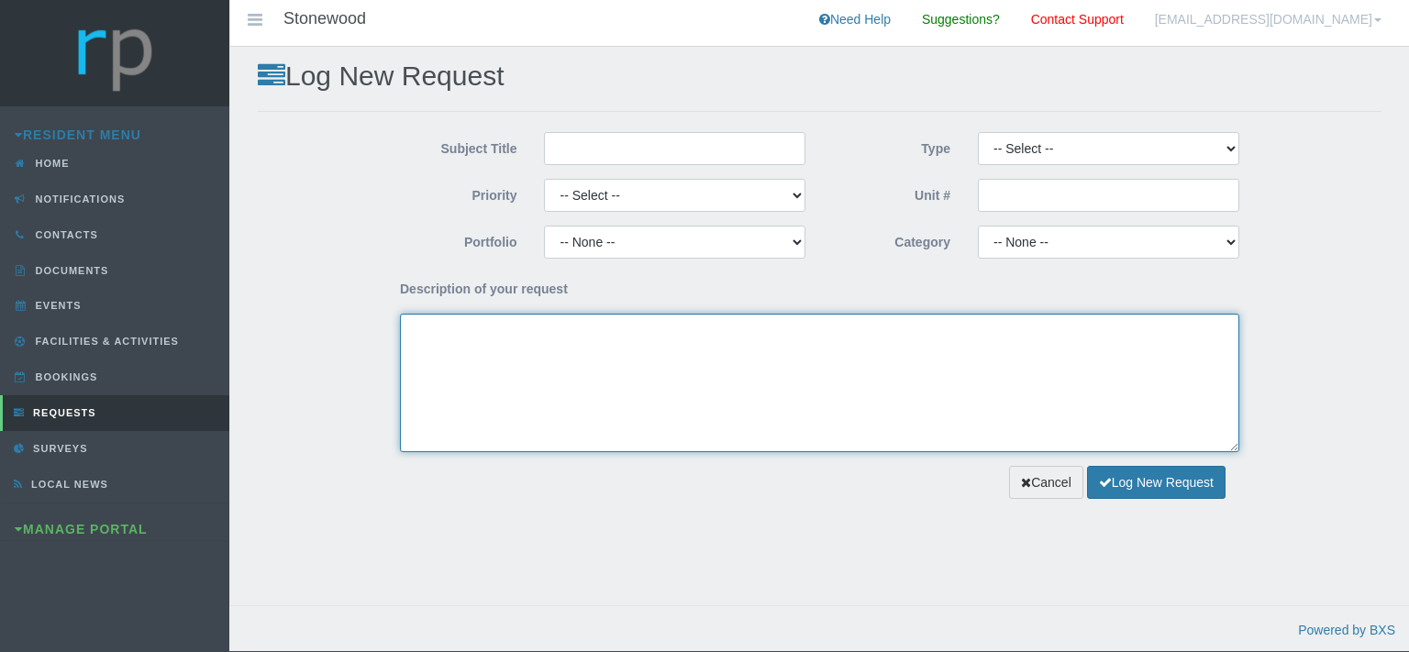
click at [525, 344] on textarea "Description of your request" at bounding box center [820, 383] width 840 height 139
paste textarea "RQ-20250905-0000-8763"
type textarea "RQ-20250905-0000-8763"
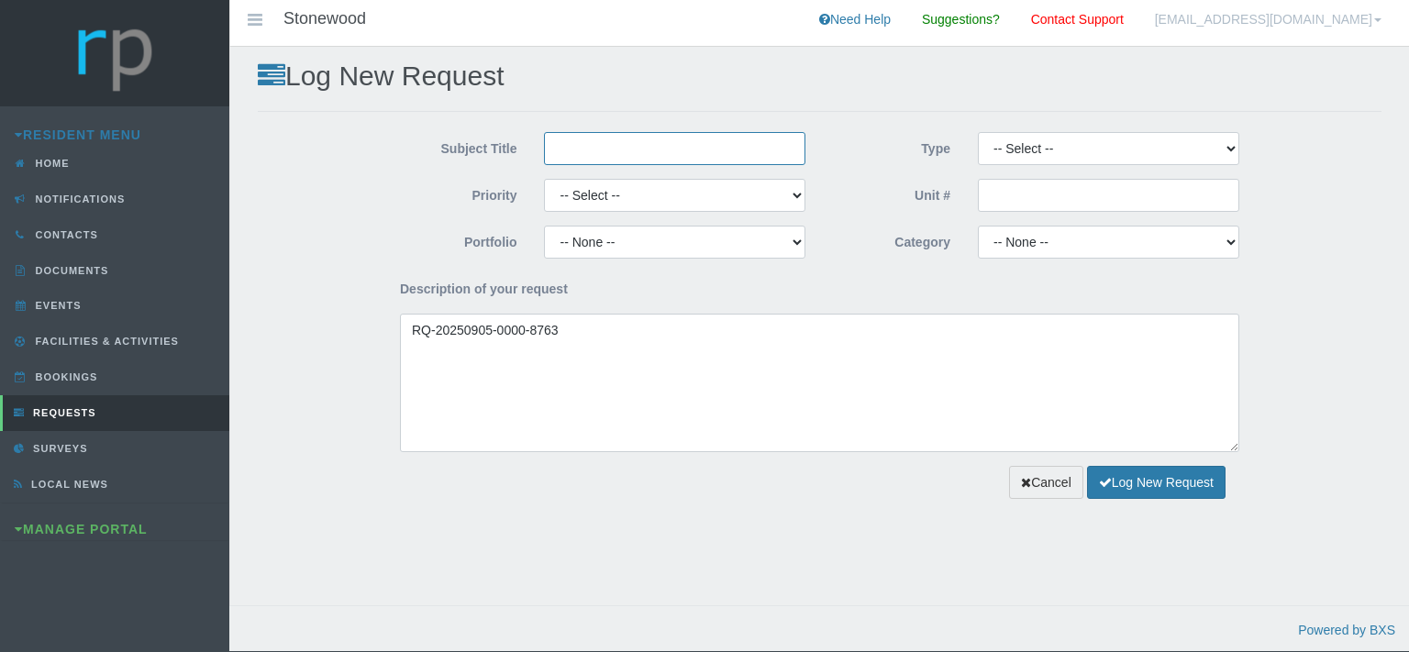
click at [610, 137] on input "Subject Title" at bounding box center [674, 148] width 261 height 33
type input "Love Electrical"
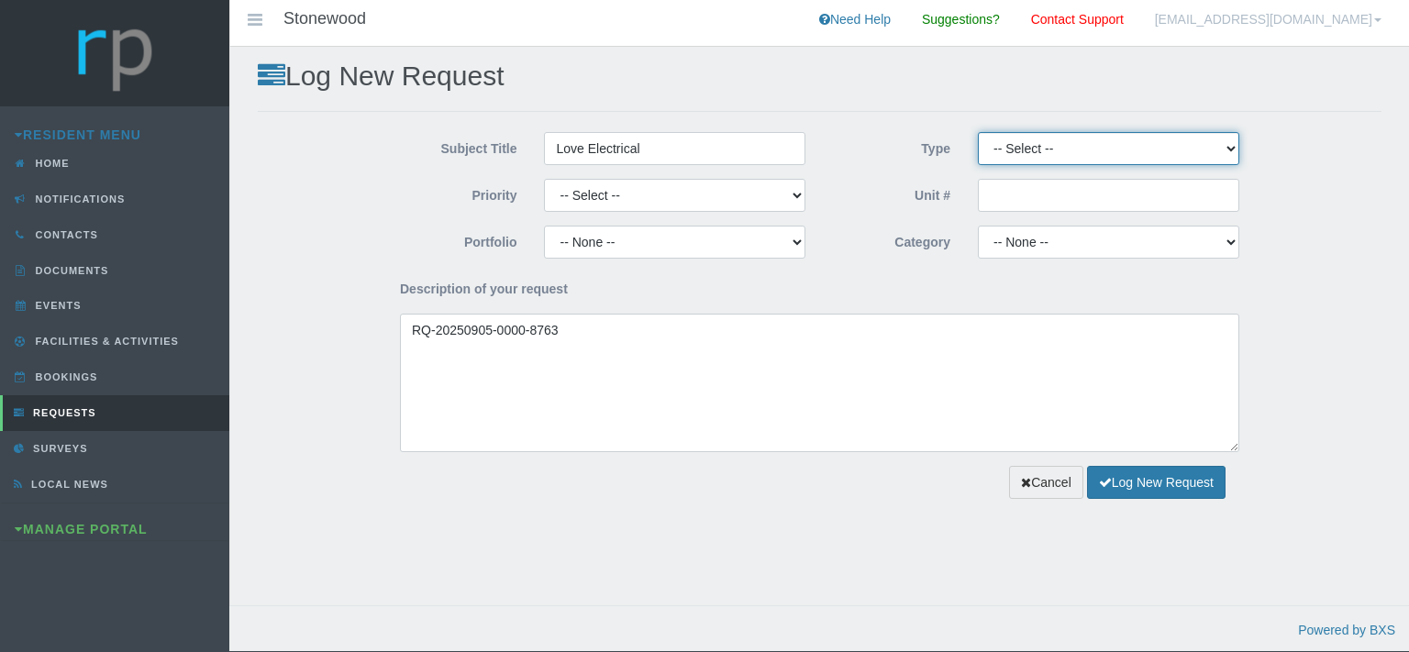
click at [978, 132] on select "-- Select -- Complaint Compliment Enquiry Request for maintenance Other (not li…" at bounding box center [1108, 148] width 261 height 33
select select "PAYMENT"
click option "Payment Approval" at bounding box center [0, 0] width 0 height 0
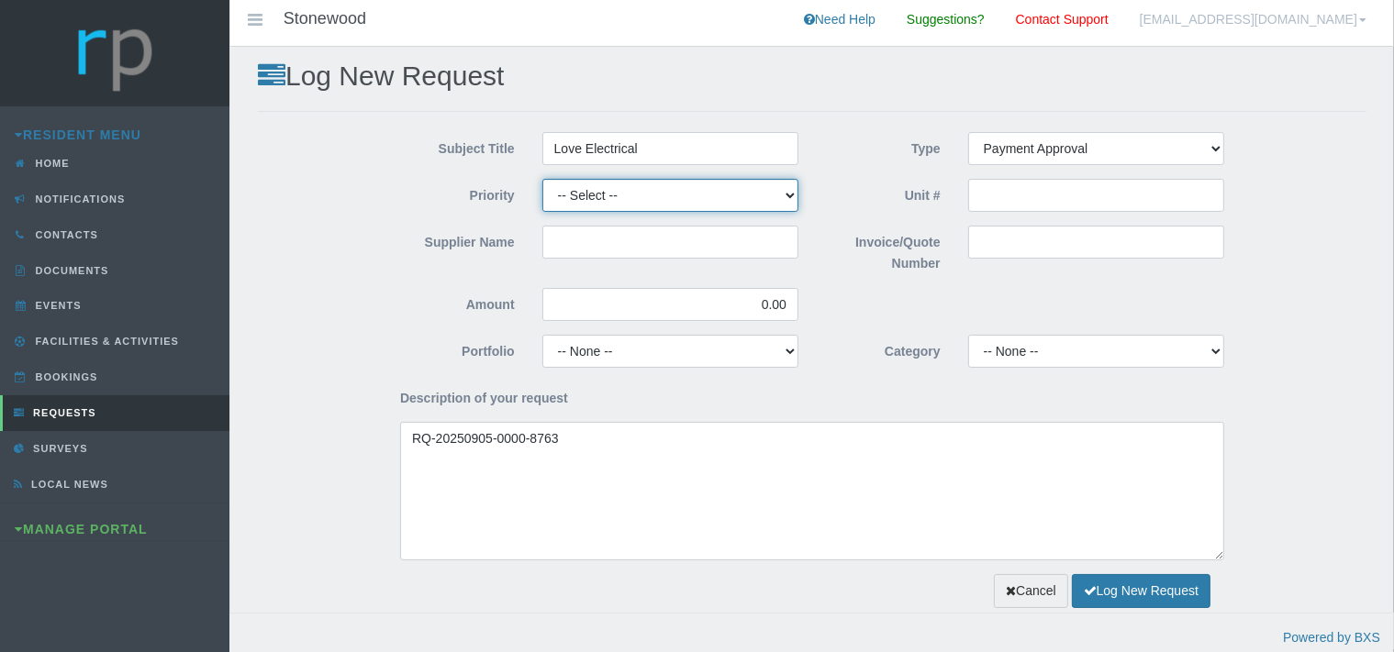
click at [542, 179] on select "-- Select -- High Low Normal" at bounding box center [670, 195] width 256 height 33
select select "MEDIUM"
click option "Normal" at bounding box center [0, 0] width 0 height 0
click at [549, 248] on input "Supplier Name" at bounding box center [670, 242] width 256 height 33
type input "Love Electrical"
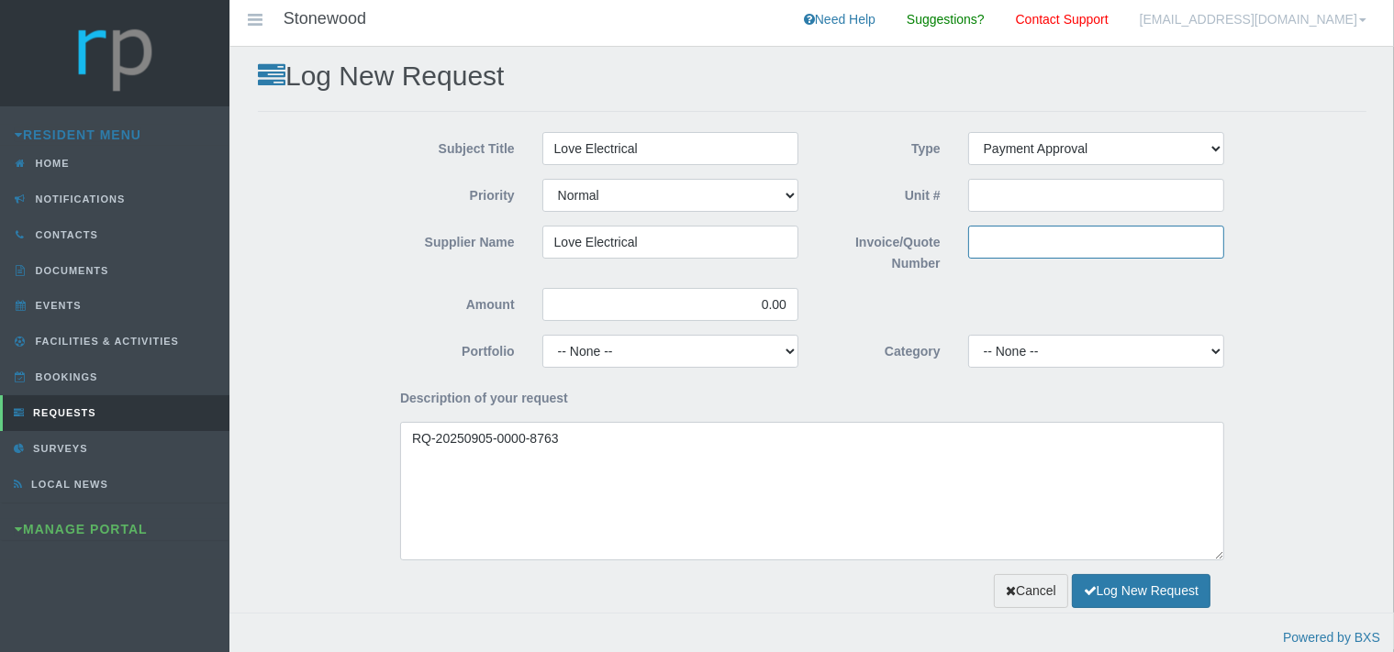
click at [978, 245] on input "Invoice/Quote Number" at bounding box center [1096, 242] width 256 height 33
click at [984, 241] on input "Invoice/Quote Number" at bounding box center [1096, 242] width 256 height 33
paste input "5802"
click at [973, 245] on input "5802" at bounding box center [1096, 242] width 256 height 33
type input "INV5802"
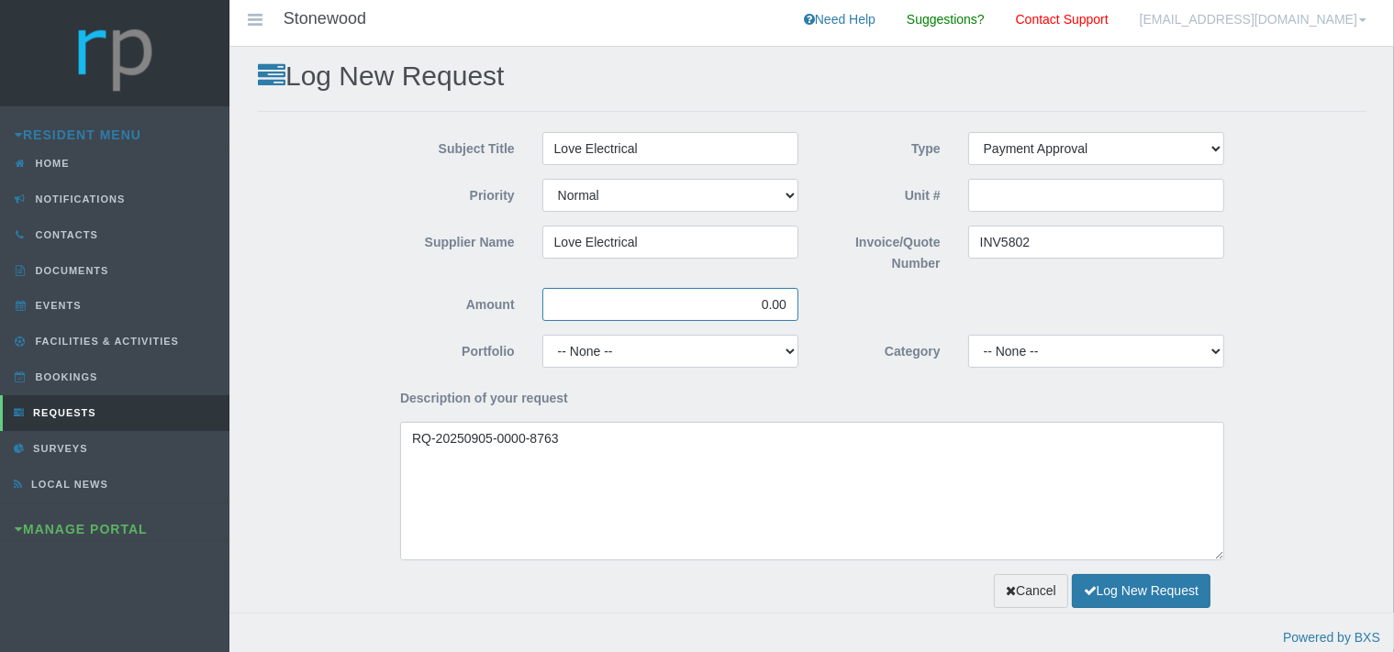
drag, startPoint x: 785, startPoint y: 304, endPoint x: 747, endPoint y: 304, distance: 38.5
click at [747, 304] on input "0.00" at bounding box center [670, 304] width 256 height 33
type input "4,073.30"
click at [542, 335] on select "-- None -- Chairperson Communication Estate Manager Finance Gardens Maintenance…" at bounding box center [670, 351] width 256 height 33
select select "MAINT"
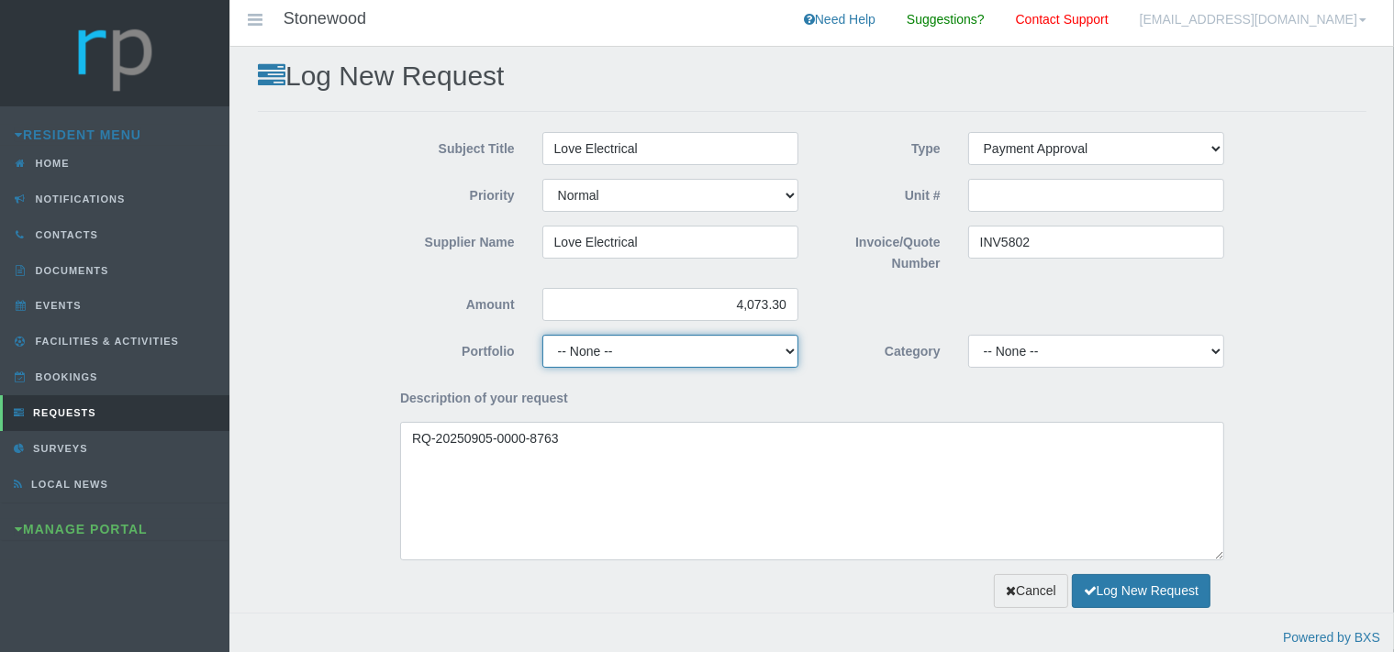
click option "Maintenance" at bounding box center [0, 0] width 0 height 0
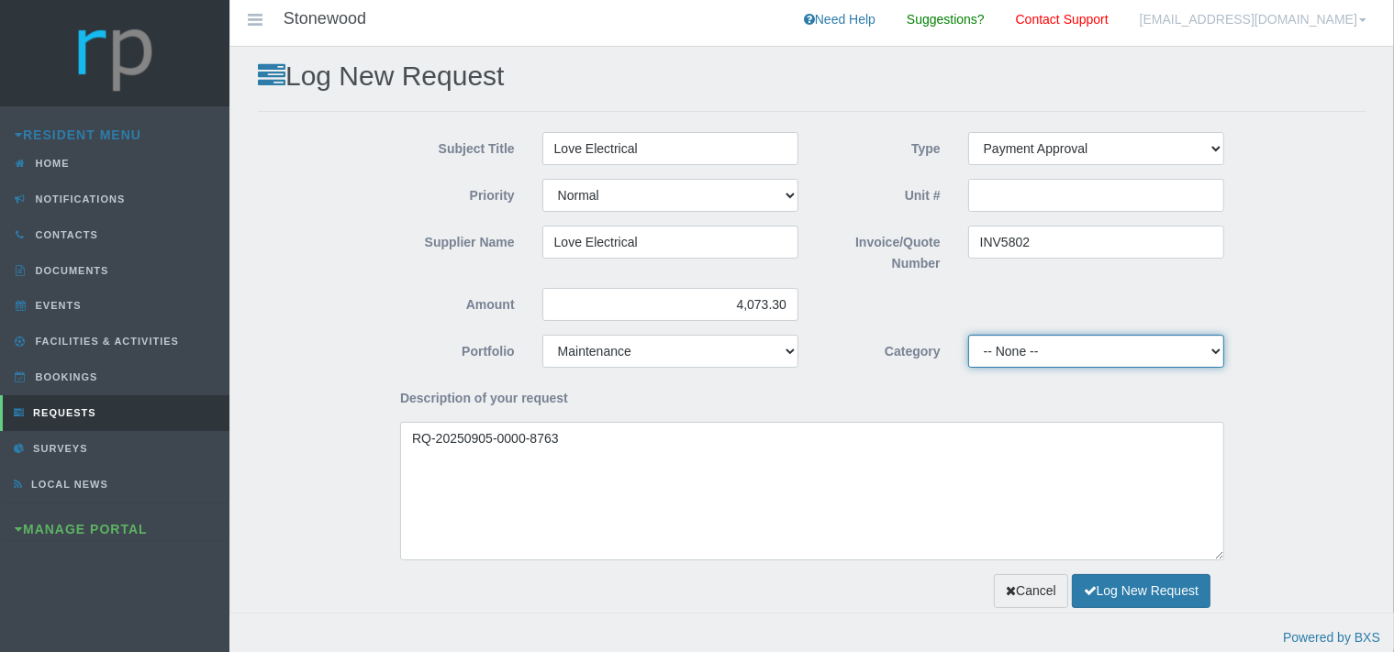
click at [968, 335] on select "-- None -- 10 YMP - Borehole 10 YMP - Fire Equipment 10 YMP - Garden upgrades 1…" at bounding box center [1096, 351] width 256 height 33
select select "37d34446-e8df-4c5a-aef6-7746de10c07e"
click option "10 YMP Electrical" at bounding box center [0, 0] width 0 height 0
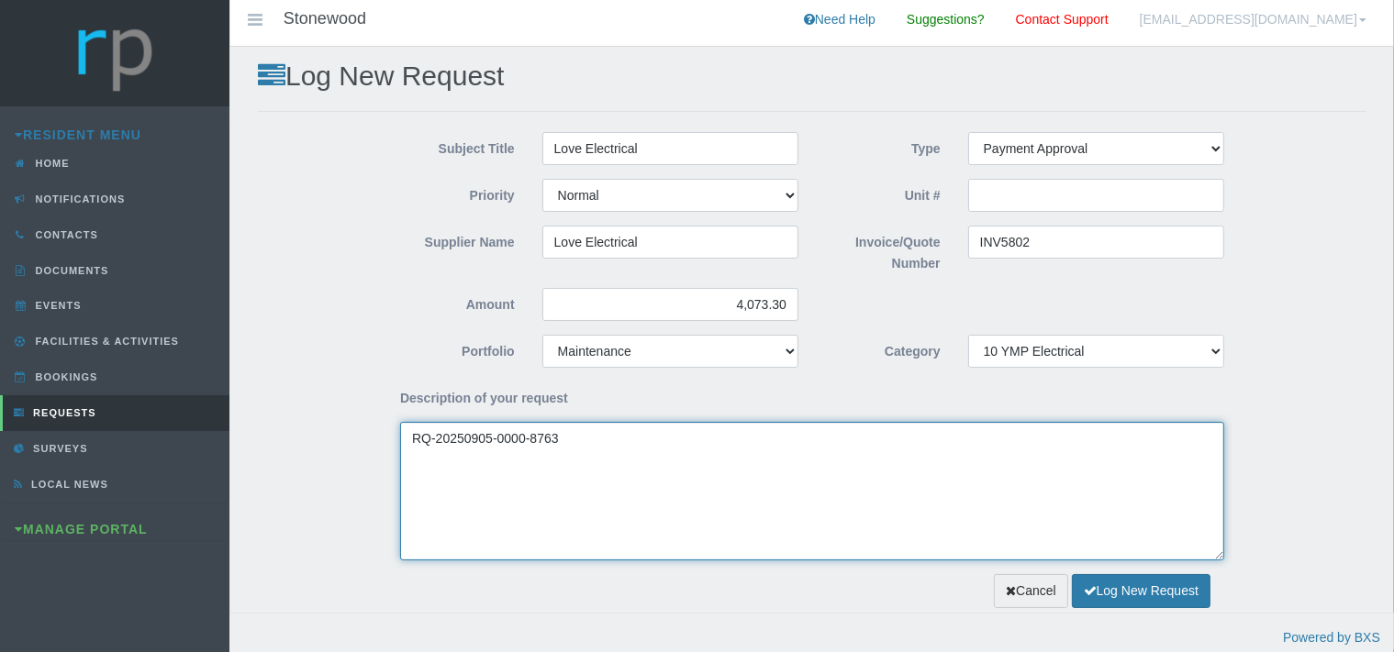
click at [405, 445] on textarea "RQ-20250905-0000-8763" at bounding box center [812, 491] width 824 height 139
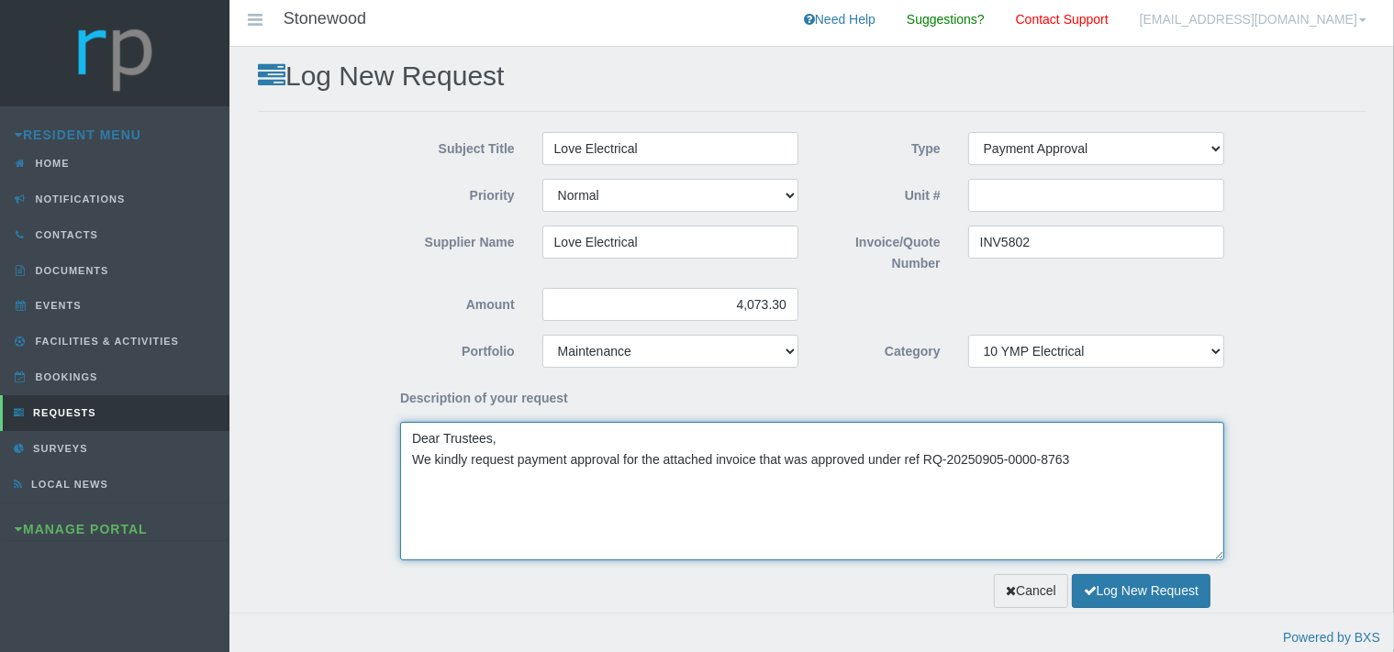
drag, startPoint x: 1067, startPoint y: 459, endPoint x: 1080, endPoint y: 478, distance: 23.2
click at [1068, 461] on textarea "Dear Trustees, We kindly request payment approval for the attached invoice that…" at bounding box center [812, 491] width 824 height 139
type textarea "Dear Trustees, We kindly request payment approval for the attached invoice that…"
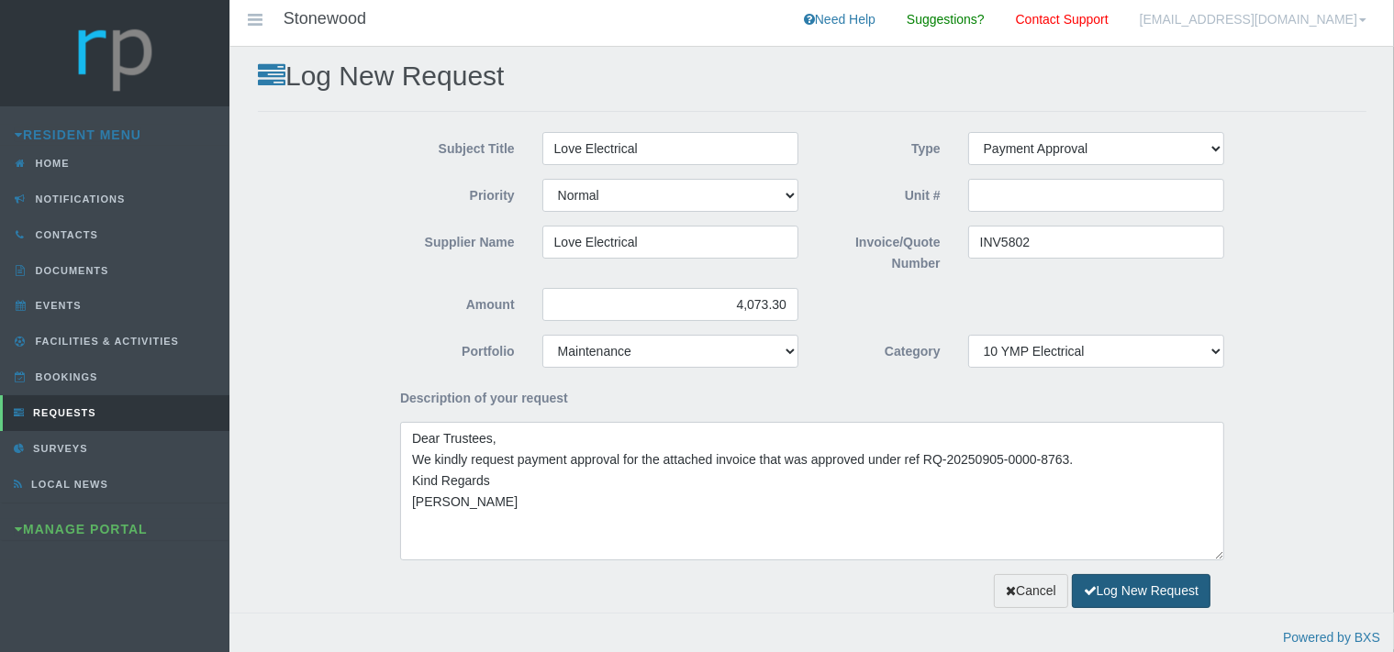
click at [1123, 587] on button "Log New Request" at bounding box center [1141, 591] width 139 height 34
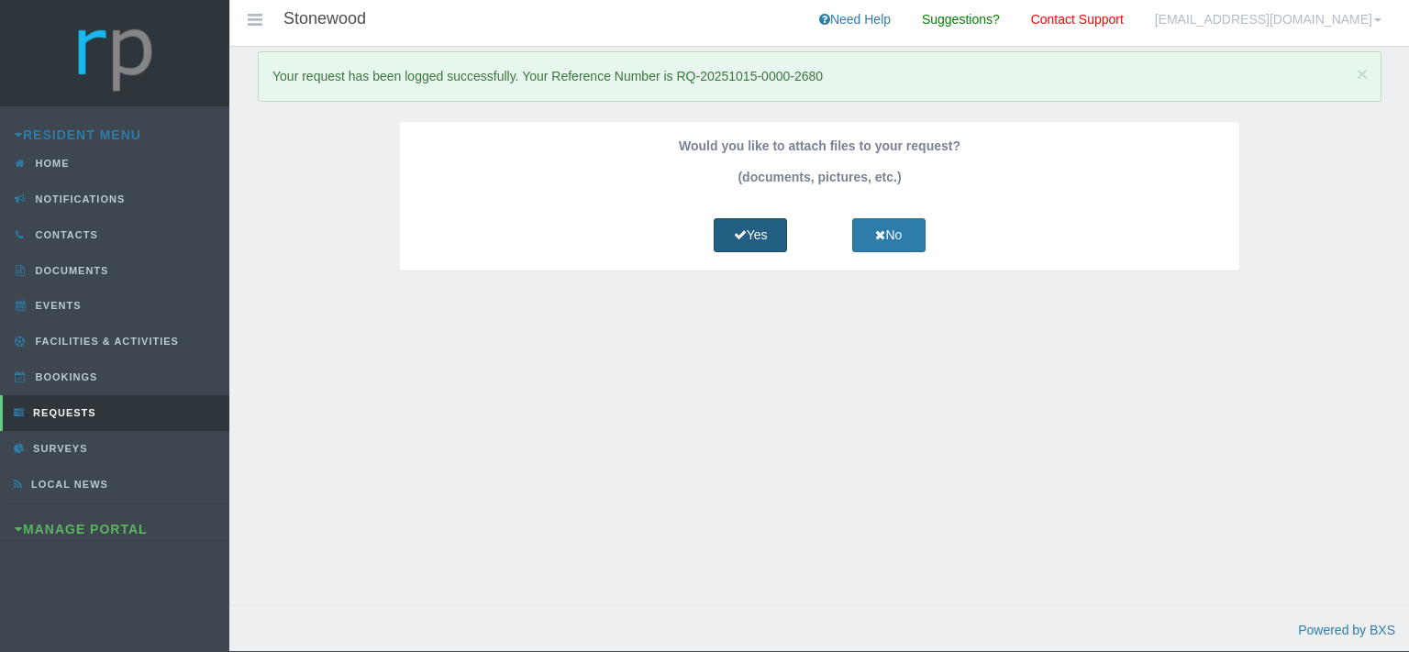
click at [778, 226] on link "Yes" at bounding box center [750, 235] width 73 height 34
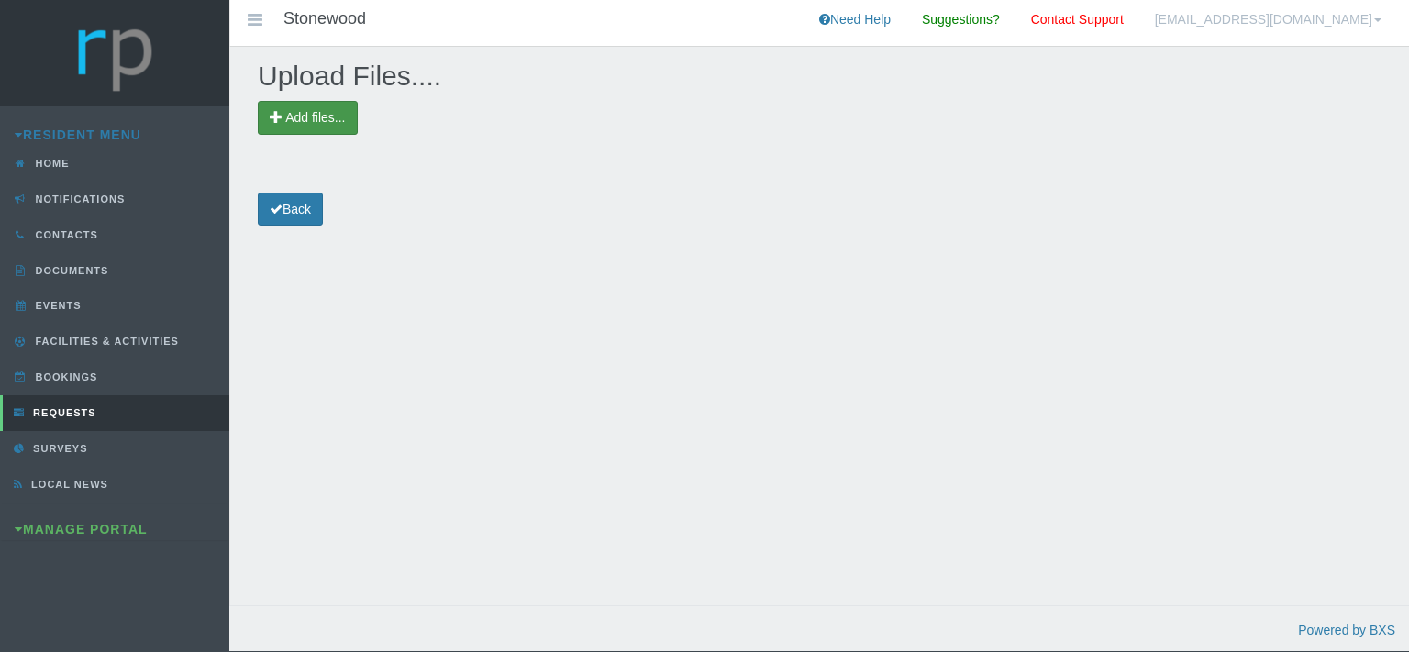
click at [321, 106] on span "Add files..." at bounding box center [308, 118] width 100 height 34
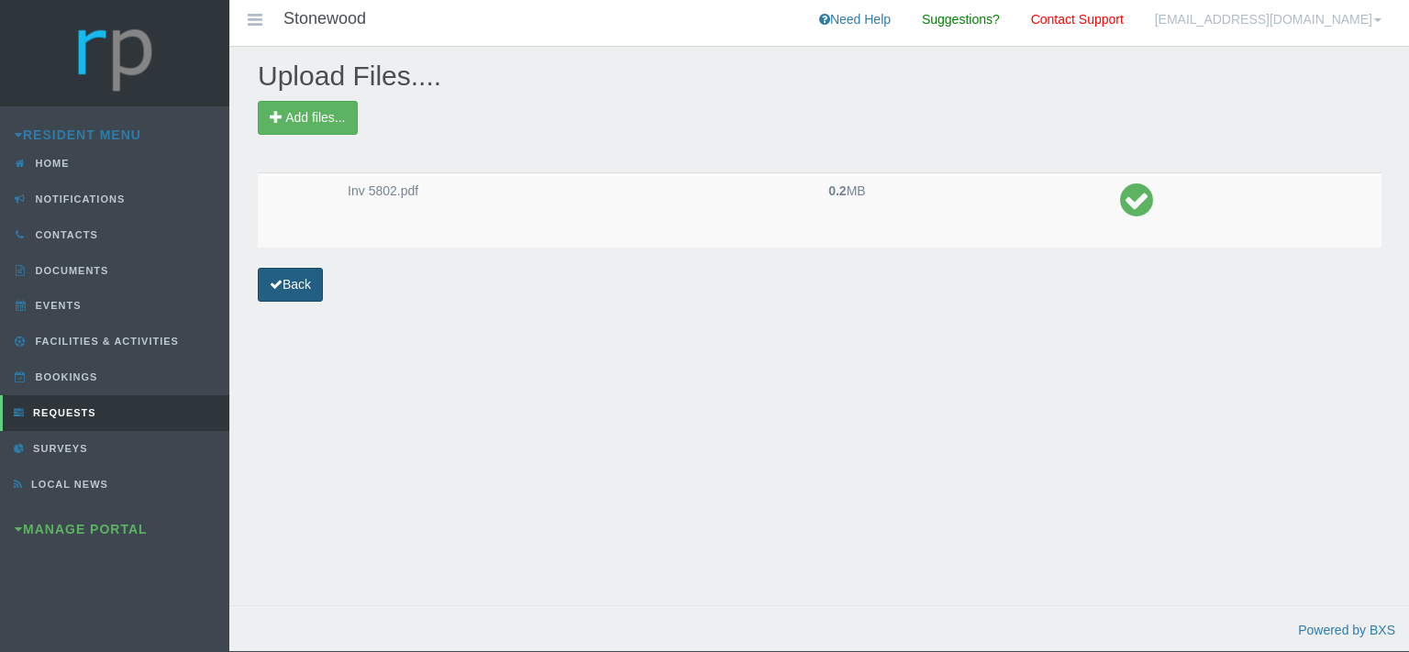
click at [300, 296] on link "Back" at bounding box center [290, 285] width 65 height 34
